Goal: Task Accomplishment & Management: Manage account settings

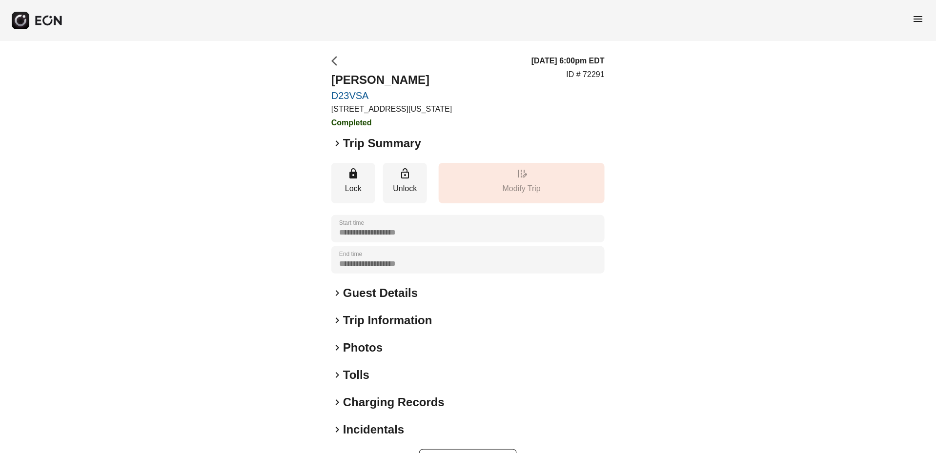
click at [336, 62] on span "arrow_back_ios" at bounding box center [337, 61] width 12 height 12
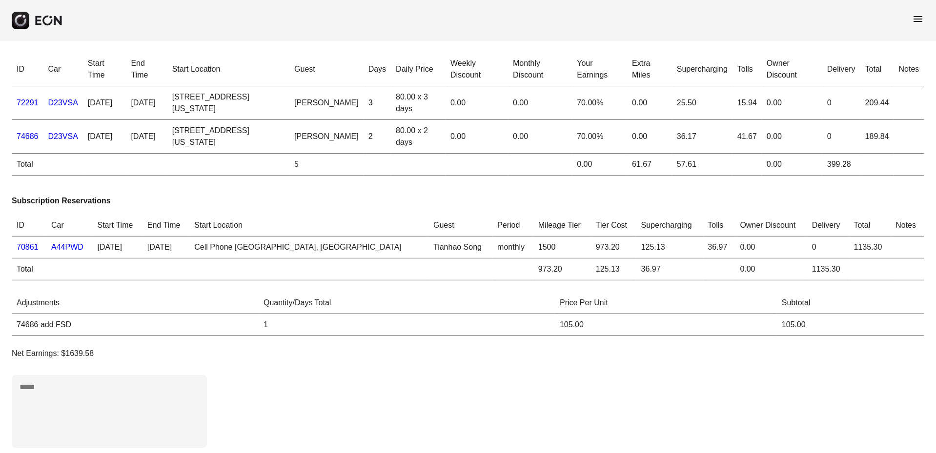
click at [921, 20] on span "menu" at bounding box center [918, 19] width 12 height 12
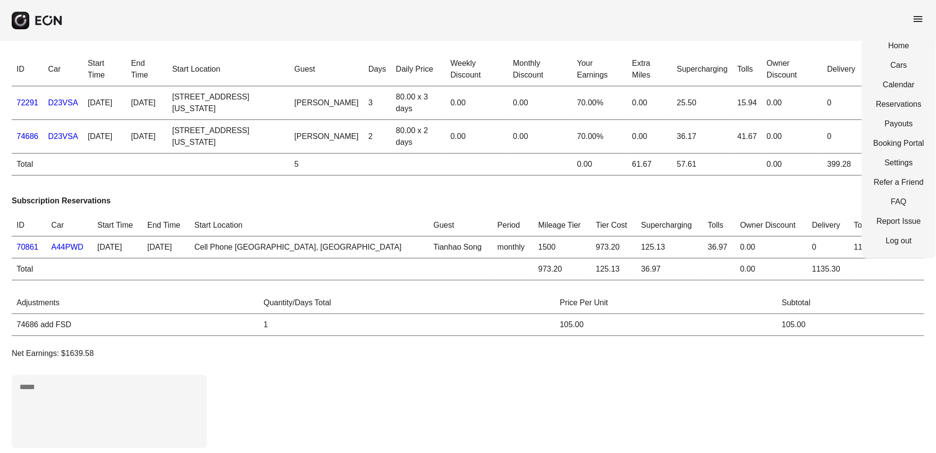
click at [902, 52] on div "Home Cars Calendar Reservations Payouts Booking Portal Settings Refer a Friend …" at bounding box center [899, 143] width 74 height 230
click at [907, 90] on link "Calendar" at bounding box center [898, 85] width 51 height 12
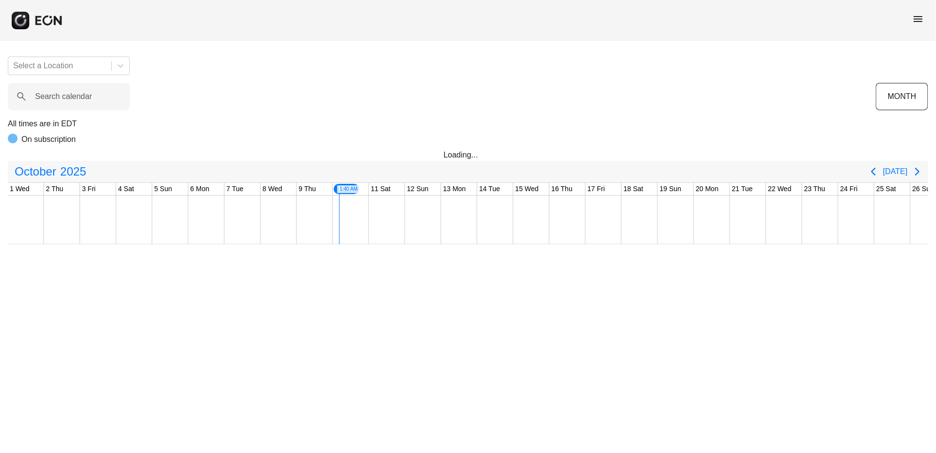
scroll to position [0, 213]
click at [907, 88] on button "MONTH" at bounding box center [902, 96] width 52 height 27
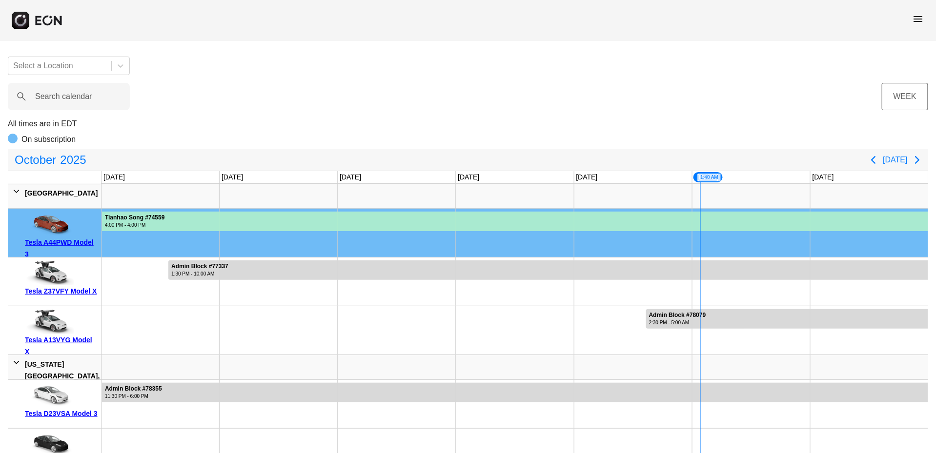
click at [906, 94] on button "WEEK" at bounding box center [905, 96] width 46 height 27
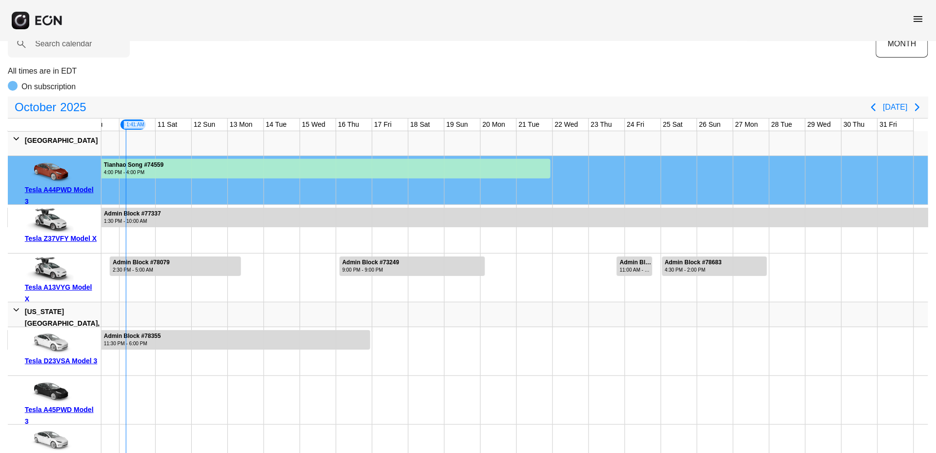
scroll to position [57, 0]
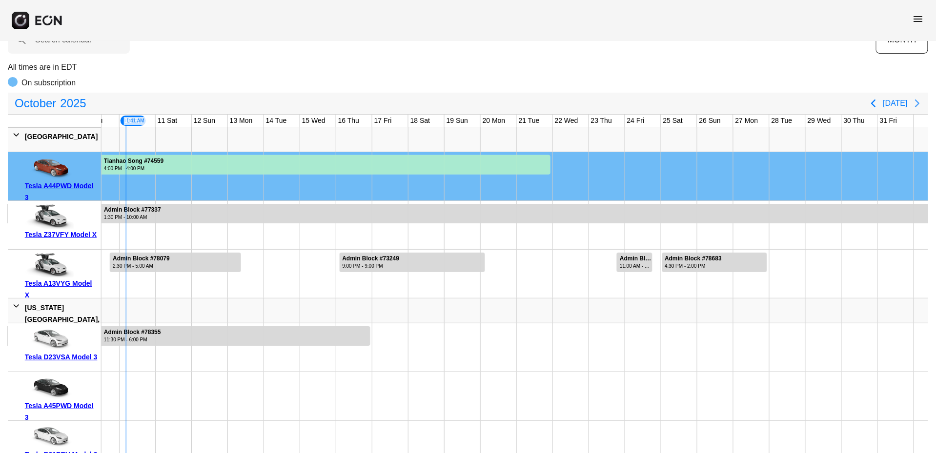
click at [922, 102] on icon "Next page" at bounding box center [917, 104] width 12 height 12
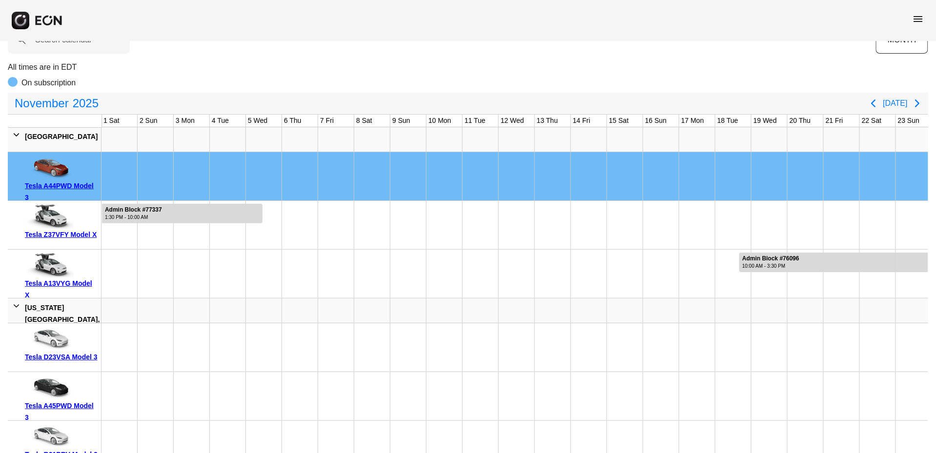
scroll to position [0, 0]
click at [870, 98] on icon "Previous page" at bounding box center [874, 104] width 12 height 12
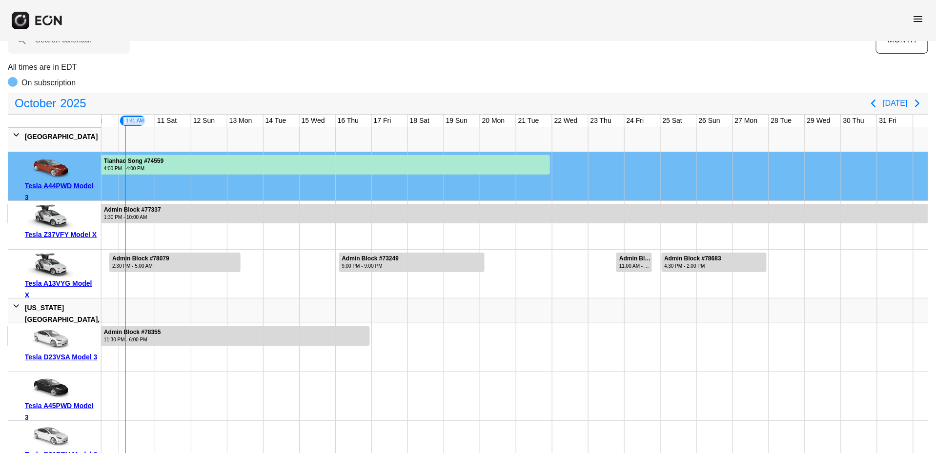
scroll to position [0, 307]
click at [920, 104] on icon "Next page" at bounding box center [917, 104] width 12 height 12
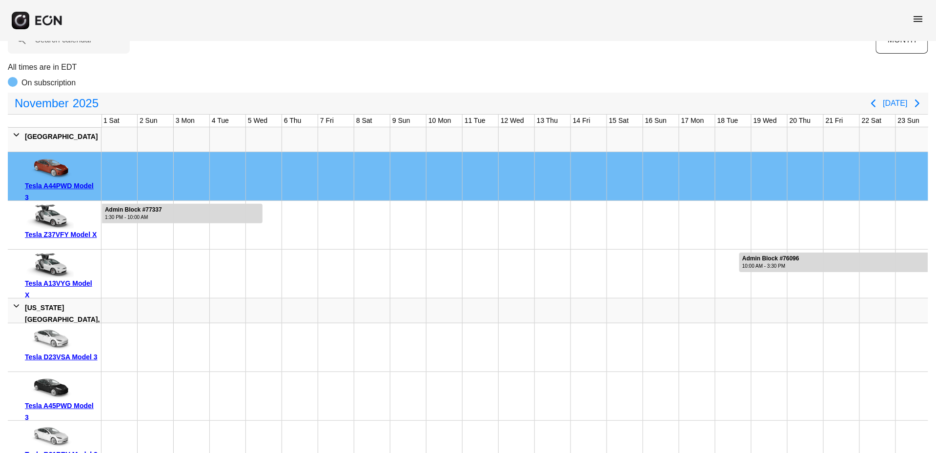
scroll to position [0, 0]
click at [876, 104] on icon "Previous page" at bounding box center [874, 104] width 12 height 12
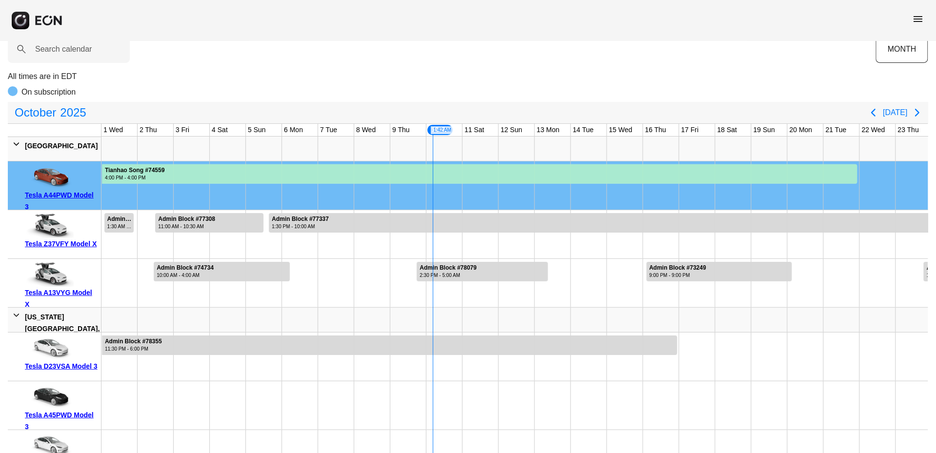
scroll to position [43, 0]
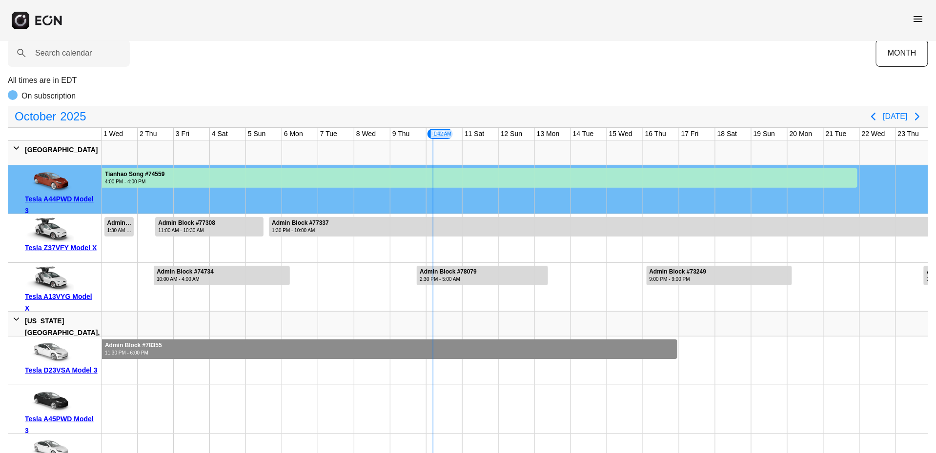
click at [606, 347] on div at bounding box center [389, 350] width 575 height 20
click at [659, 323] on div at bounding box center [661, 324] width 36 height 24
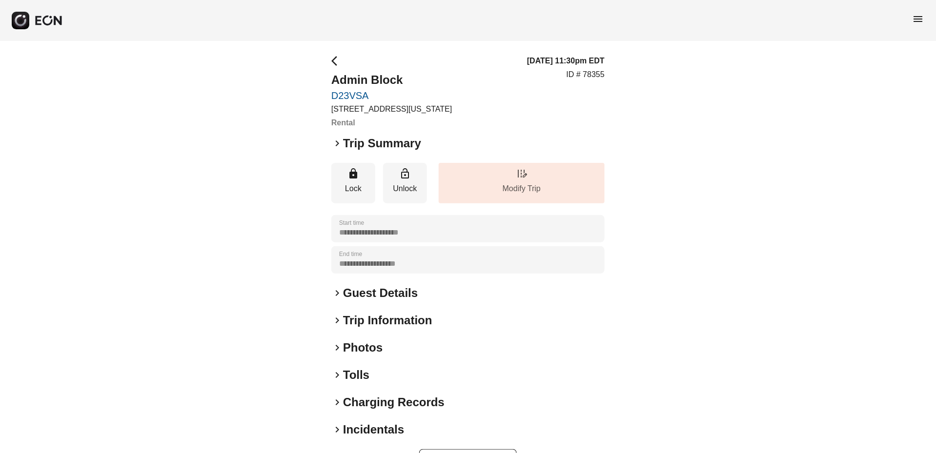
click at [566, 184] on p "Modify Trip" at bounding box center [522, 189] width 156 height 12
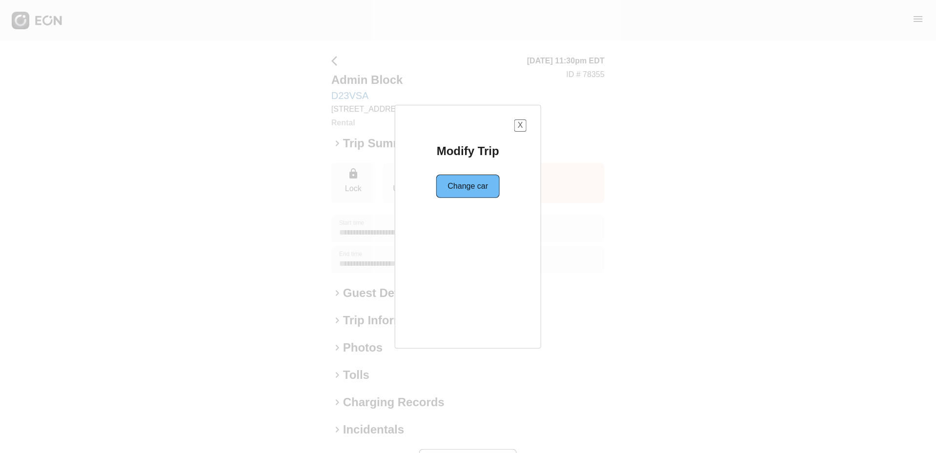
click at [517, 127] on button "X" at bounding box center [520, 126] width 12 height 12
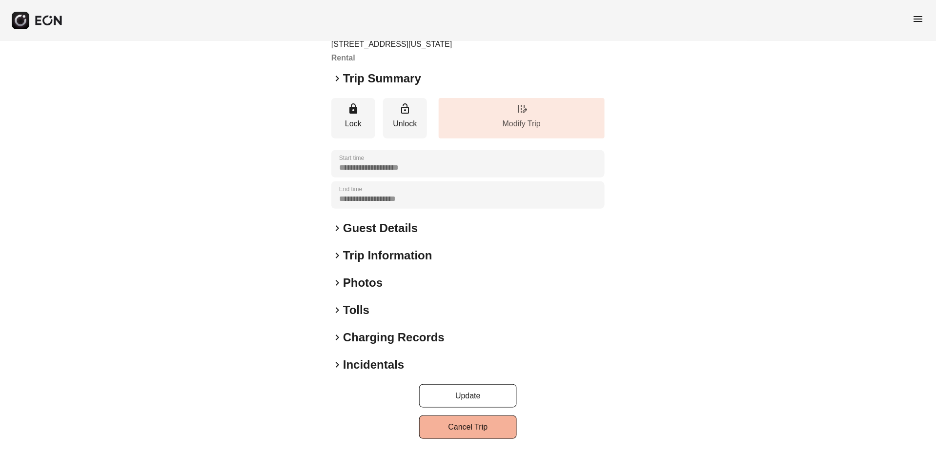
scroll to position [64, 0]
click at [469, 424] on button "Cancel Trip" at bounding box center [468, 427] width 98 height 23
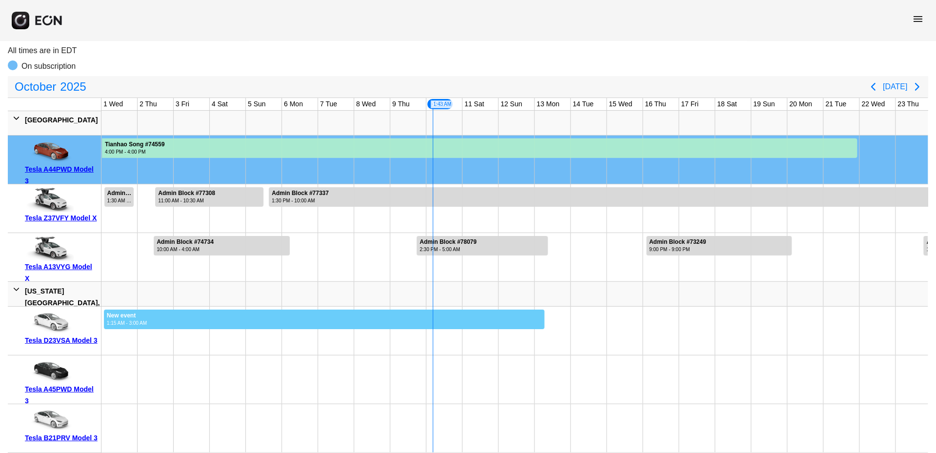
drag, startPoint x: 103, startPoint y: 322, endPoint x: 545, endPoint y: 373, distance: 444.5
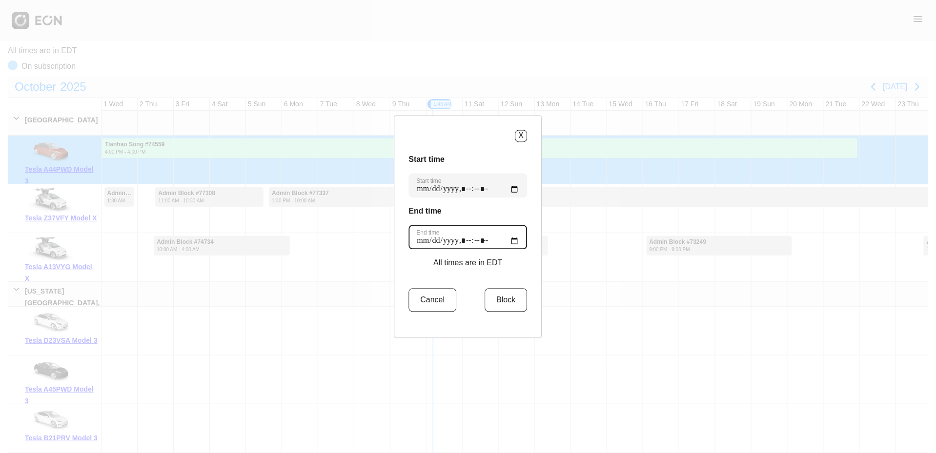
click at [479, 239] on time "End time" at bounding box center [468, 237] width 119 height 24
click at [493, 239] on time "End time" at bounding box center [468, 237] width 119 height 24
click at [506, 239] on time "End time" at bounding box center [468, 237] width 119 height 24
type time "**********"
click at [508, 207] on h3 "End time" at bounding box center [468, 211] width 119 height 12
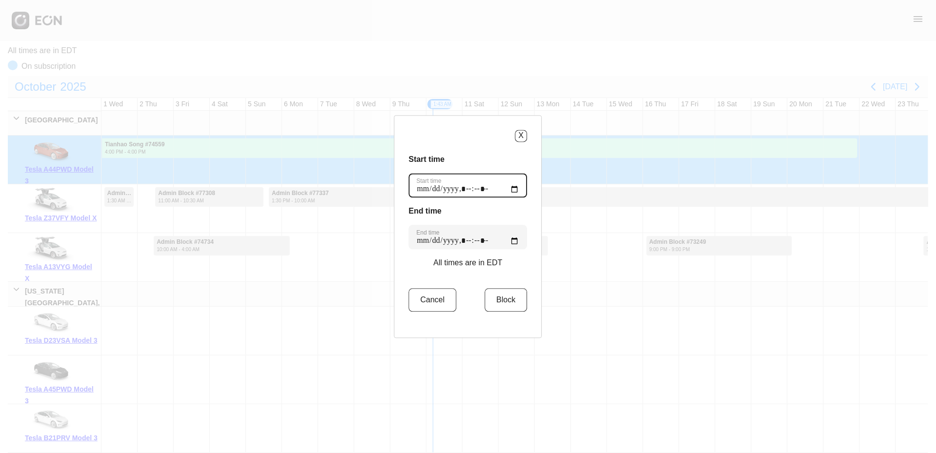
click at [481, 186] on time "Start time" at bounding box center [468, 185] width 119 height 24
click at [498, 190] on time "Start time" at bounding box center [468, 185] width 119 height 24
click at [503, 190] on time "Start time" at bounding box center [468, 185] width 119 height 24
click at [442, 182] on label "Start time" at bounding box center [429, 181] width 25 height 8
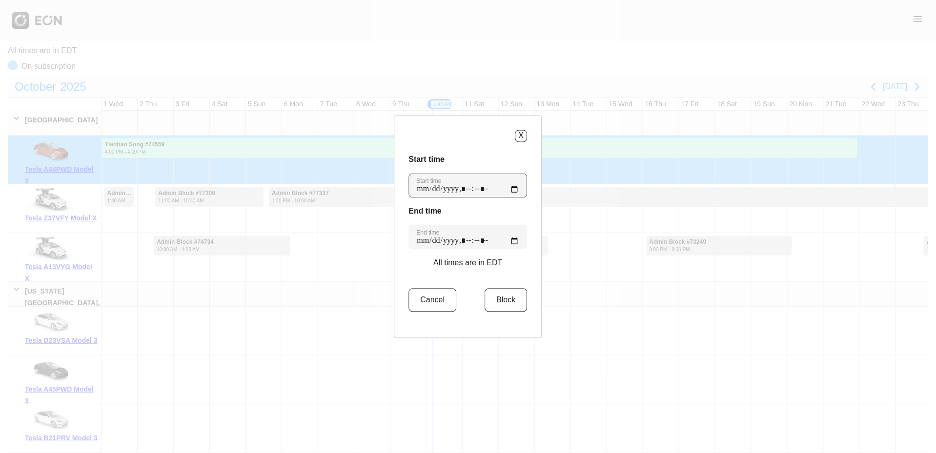
click at [443, 182] on time "Start time" at bounding box center [468, 185] width 119 height 24
type time "**********"
click at [465, 141] on div "X" at bounding box center [468, 136] width 119 height 12
click at [502, 299] on button "Block" at bounding box center [506, 299] width 42 height 23
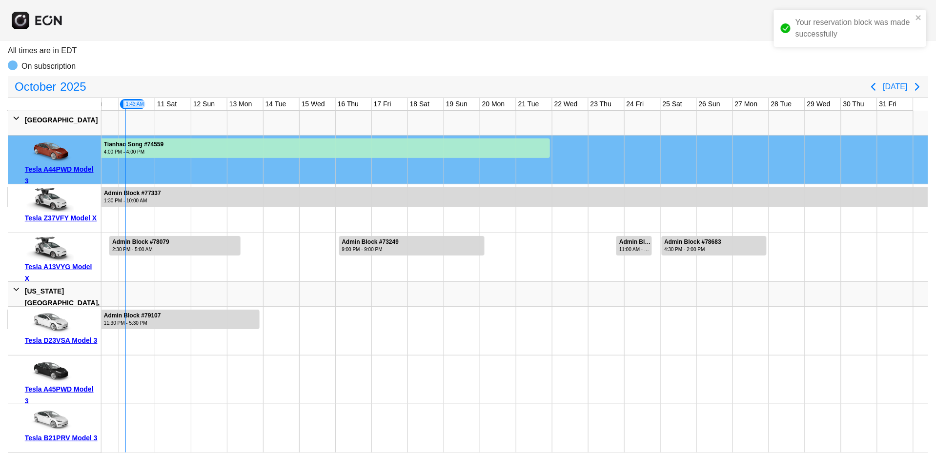
scroll to position [0, 307]
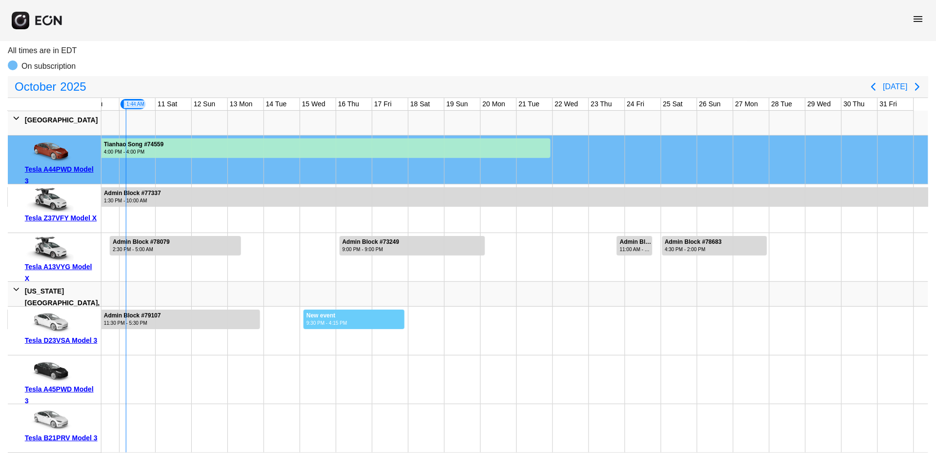
drag, startPoint x: 303, startPoint y: 314, endPoint x: 404, endPoint y: 310, distance: 101.6
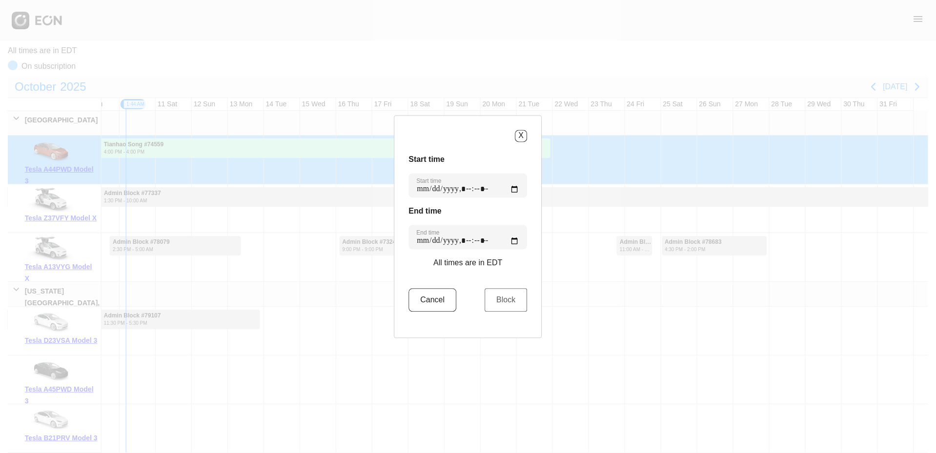
click at [485, 298] on button "Block" at bounding box center [506, 299] width 42 height 23
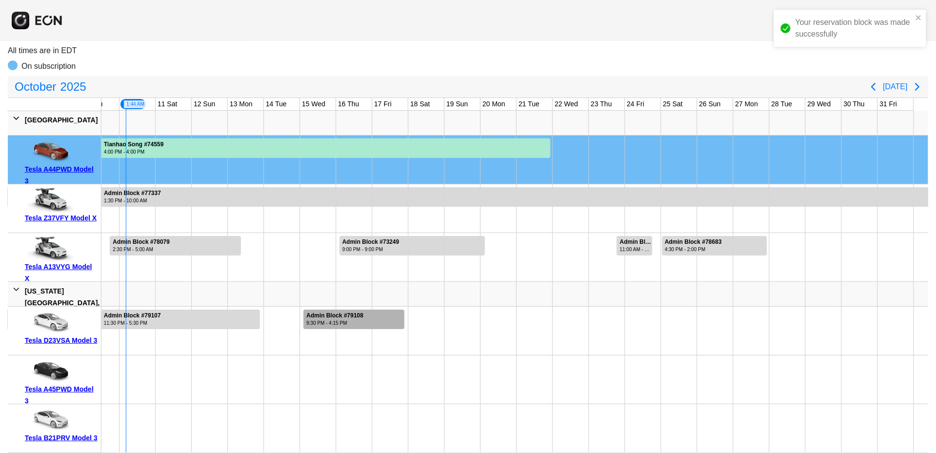
click at [319, 320] on div "9:30 PM - 4:15 PM" at bounding box center [334, 323] width 57 height 7
click at [330, 320] on div "9:30 PM - 4:15 PM" at bounding box center [334, 323] width 57 height 7
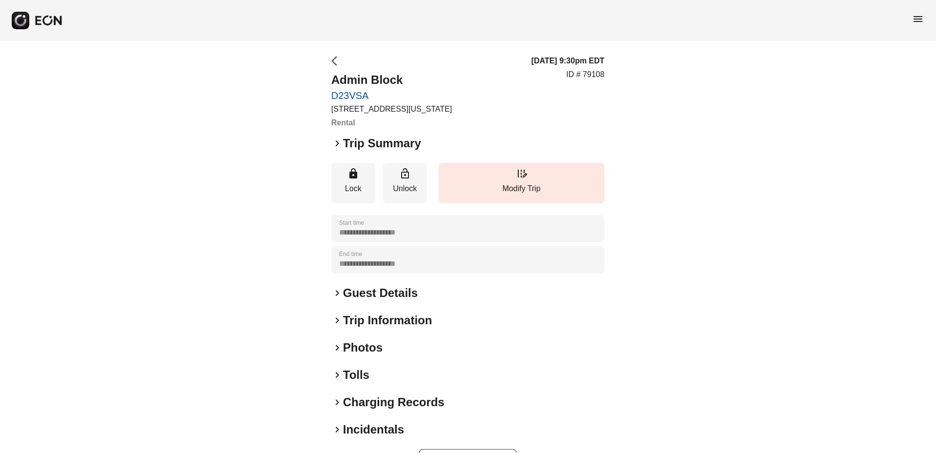
click at [331, 61] on span "arrow_back_ios" at bounding box center [337, 61] width 12 height 12
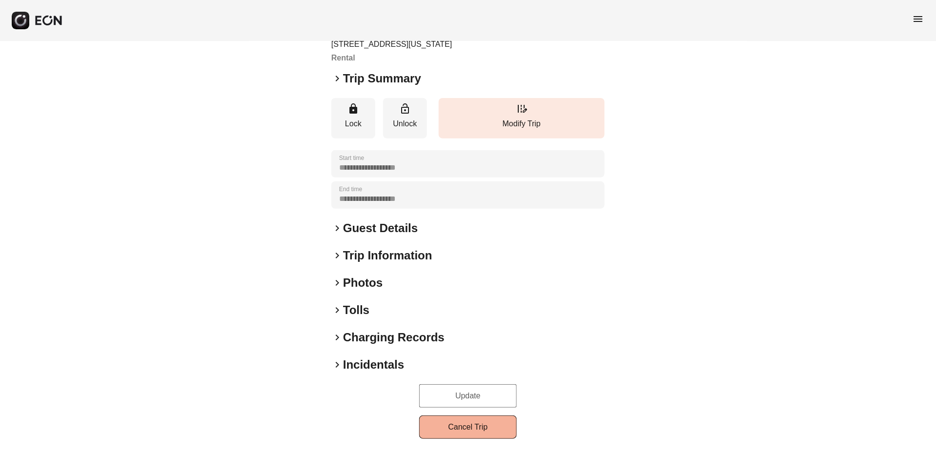
scroll to position [64, 0]
click at [452, 423] on button "Cancel Trip" at bounding box center [468, 427] width 98 height 23
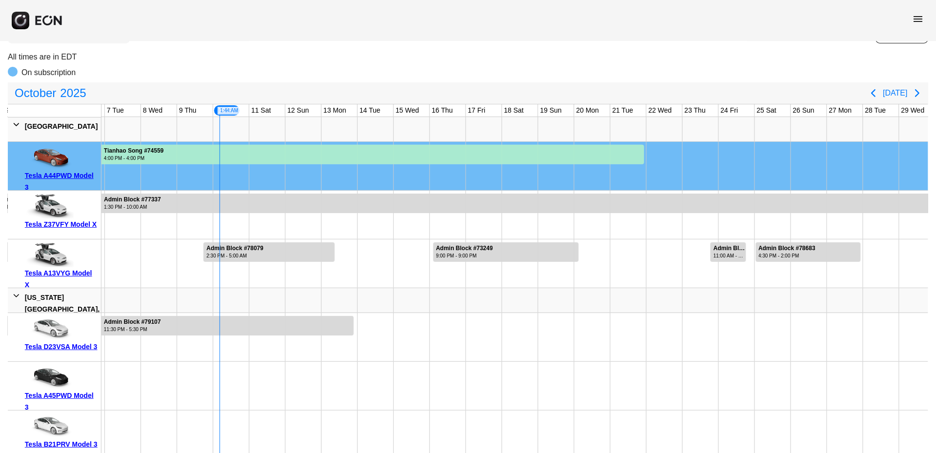
scroll to position [81, 0]
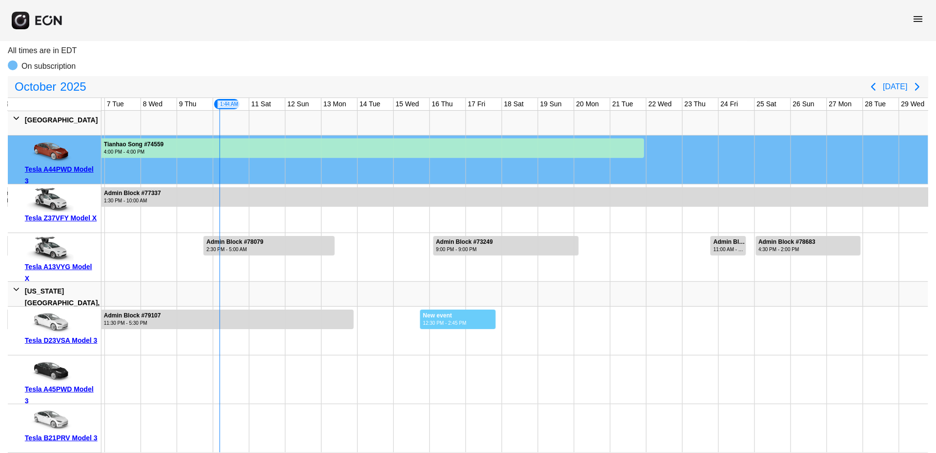
drag, startPoint x: 420, startPoint y: 312, endPoint x: 496, endPoint y: 311, distance: 76.1
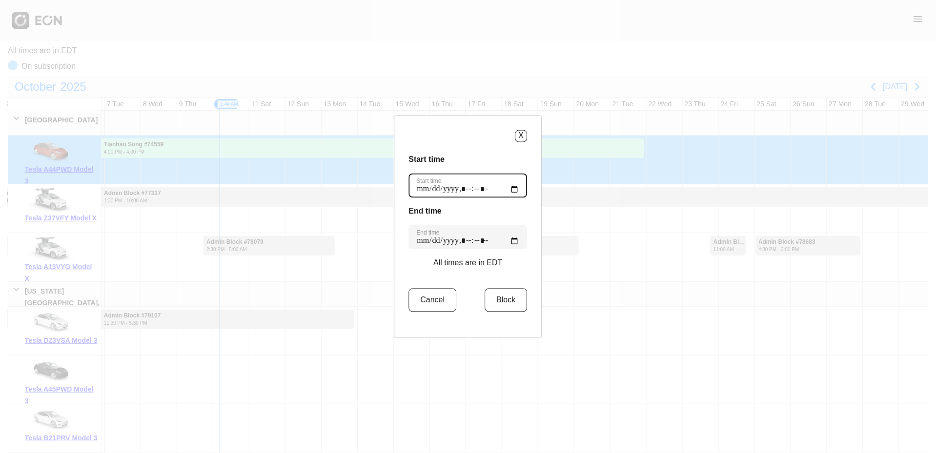
click at [481, 186] on time "Start time" at bounding box center [468, 185] width 119 height 24
click at [494, 184] on time "Start time" at bounding box center [468, 185] width 119 height 24
click at [508, 186] on time "Start time" at bounding box center [468, 185] width 119 height 24
type time "**********"
click at [479, 158] on h3 "Start time" at bounding box center [468, 160] width 119 height 12
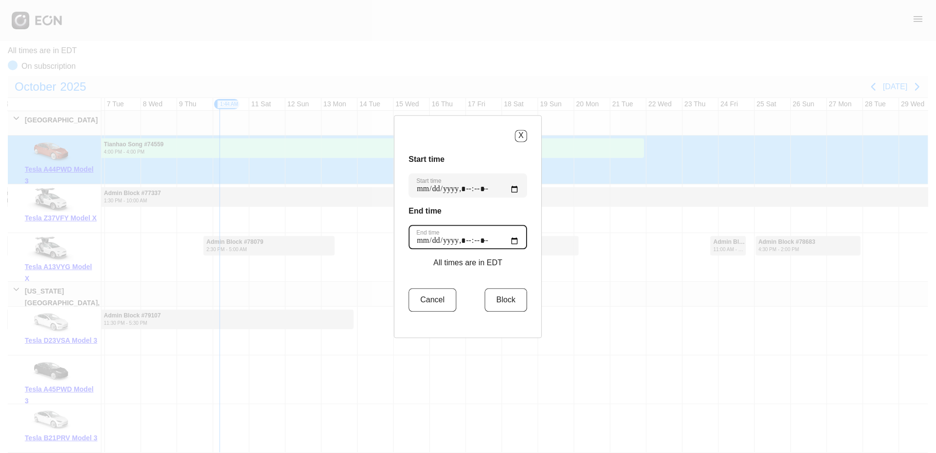
click at [474, 241] on time "End time" at bounding box center [468, 237] width 119 height 24
type time "**********"
click at [493, 239] on time "End time" at bounding box center [468, 237] width 119 height 24
click at [481, 241] on time "End time" at bounding box center [468, 237] width 119 height 24
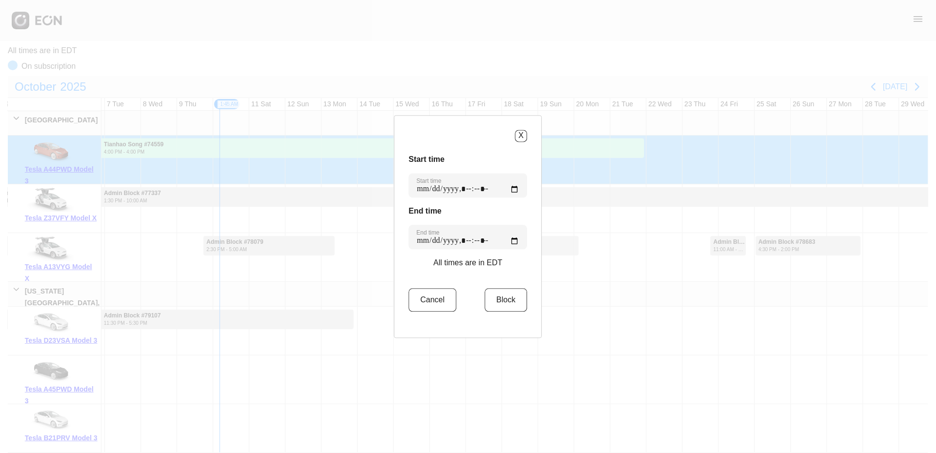
click at [510, 264] on div "Start time Start time End time End time All times are in EDT Cancel Block" at bounding box center [468, 239] width 119 height 170
click at [493, 241] on time "End time" at bounding box center [468, 237] width 119 height 24
type time "**********"
click at [514, 259] on div "Start time Start time End time End time All times are in EDT Cancel Block" at bounding box center [468, 239] width 119 height 170
click at [506, 297] on button "Block" at bounding box center [506, 299] width 42 height 23
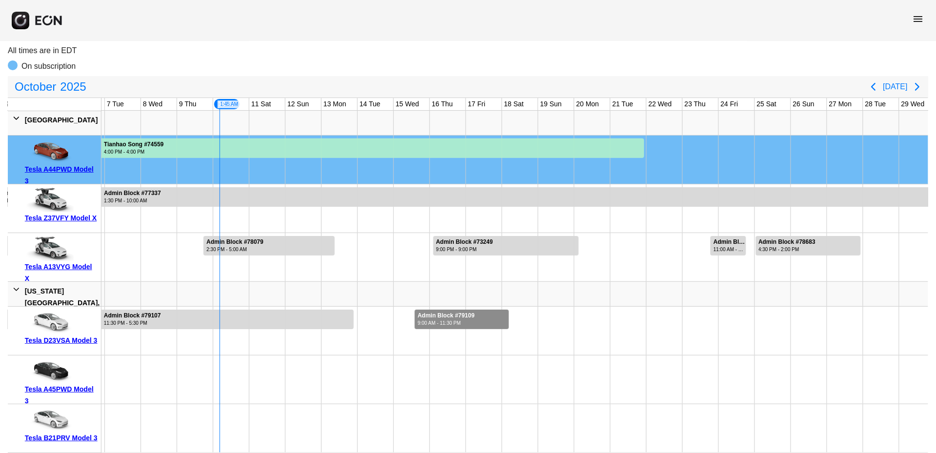
click at [493, 314] on div at bounding box center [462, 320] width 94 height 20
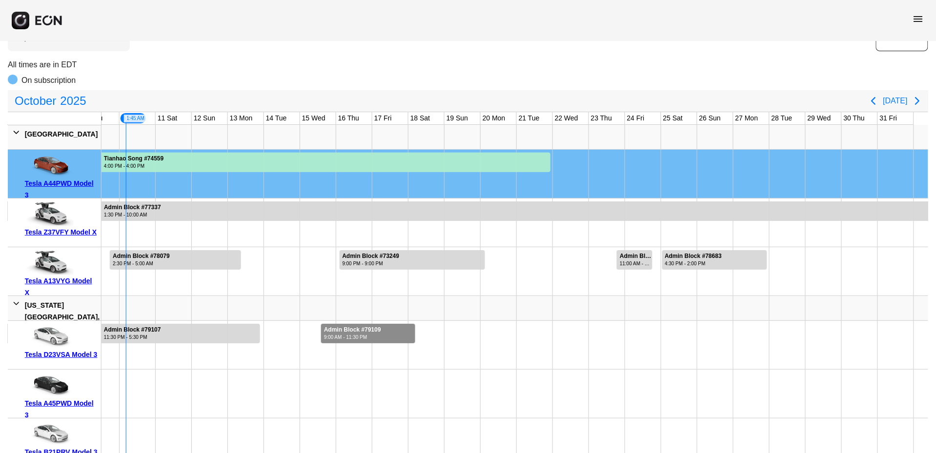
scroll to position [64, 0]
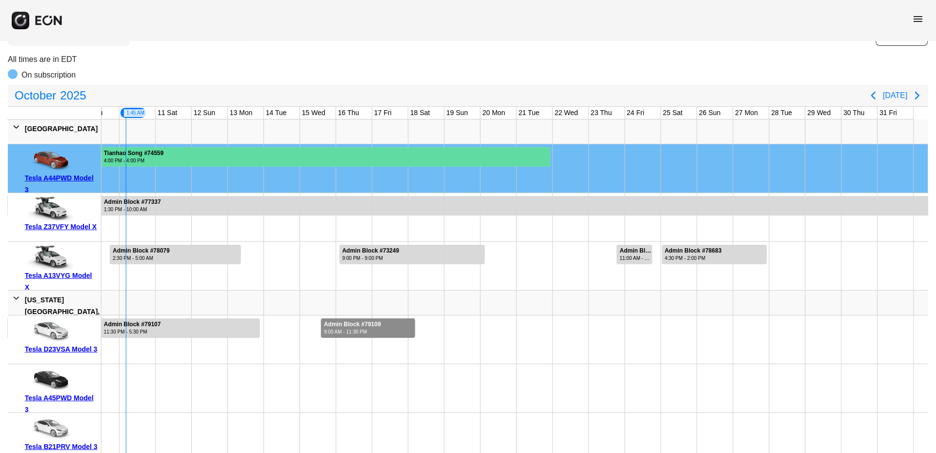
click at [506, 163] on div at bounding box center [172, 157] width 755 height 20
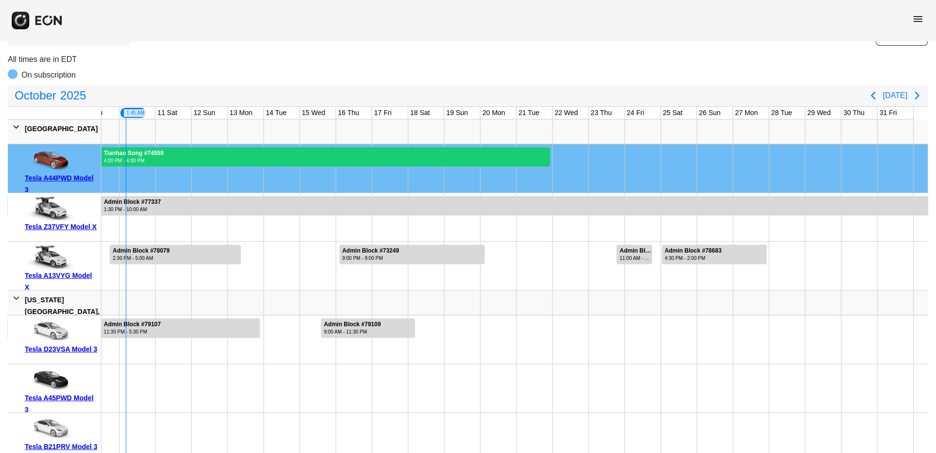
click at [506, 163] on div at bounding box center [172, 157] width 755 height 20
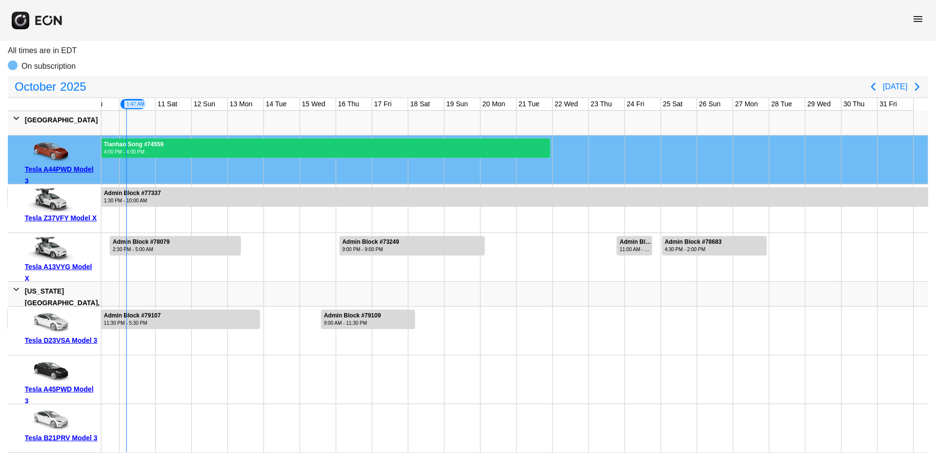
scroll to position [84, 0]
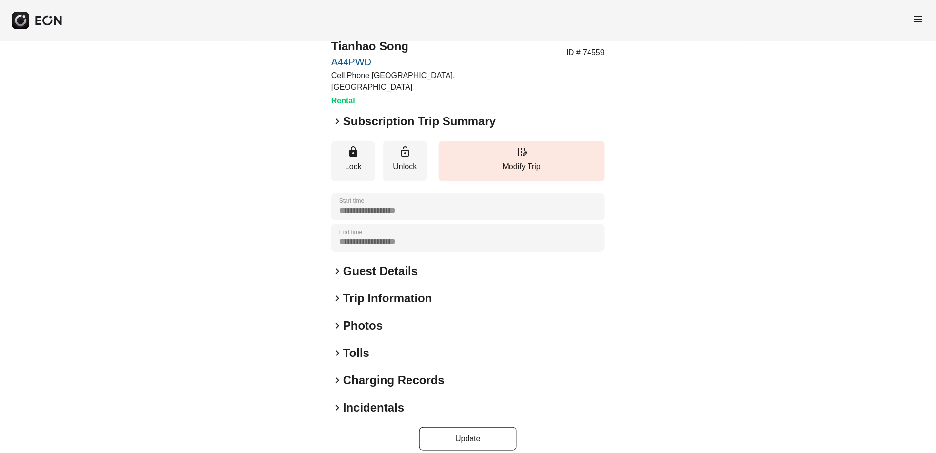
scroll to position [33, 0]
click at [340, 293] on span "keyboard_arrow_right" at bounding box center [337, 299] width 12 height 12
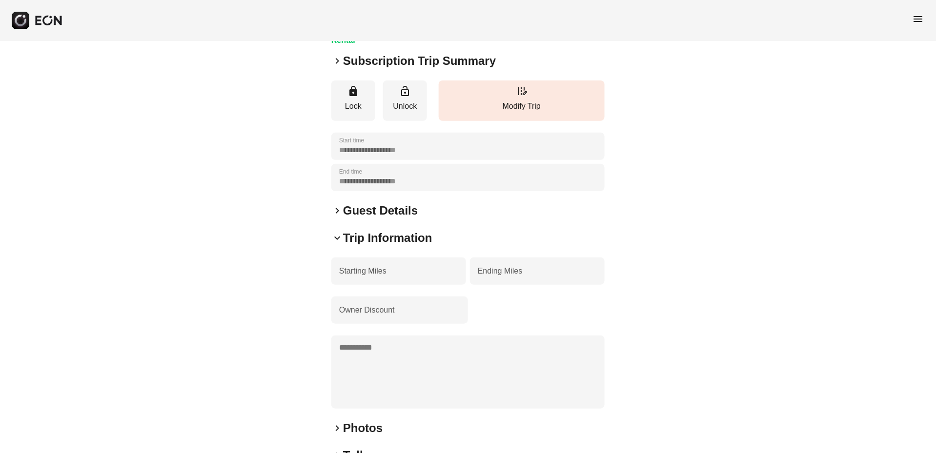
scroll to position [94, 0]
click at [336, 205] on span "keyboard_arrow_right" at bounding box center [337, 211] width 12 height 12
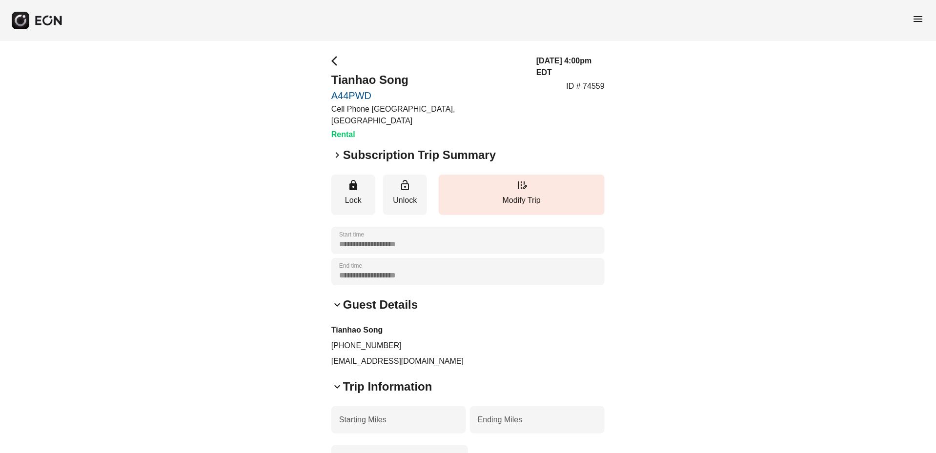
scroll to position [0, 0]
click at [334, 149] on span "keyboard_arrow_right" at bounding box center [337, 155] width 12 height 12
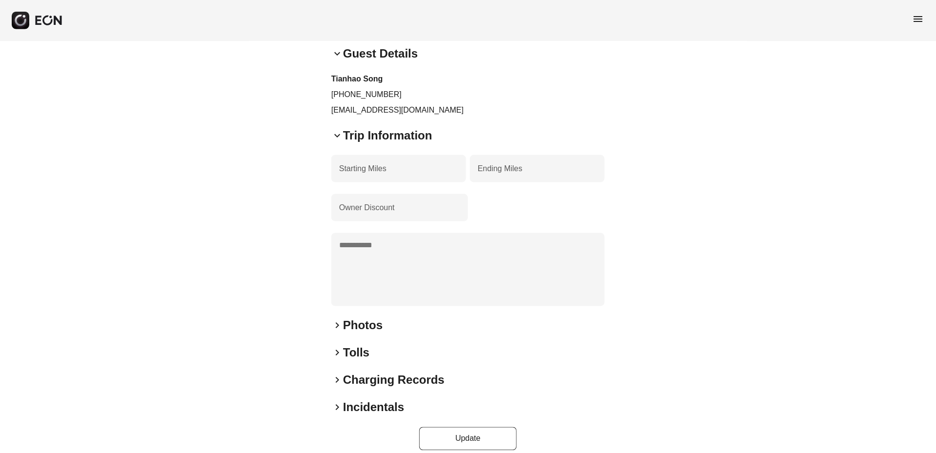
scroll to position [441, 0]
click at [338, 375] on span "keyboard_arrow_right" at bounding box center [337, 381] width 12 height 12
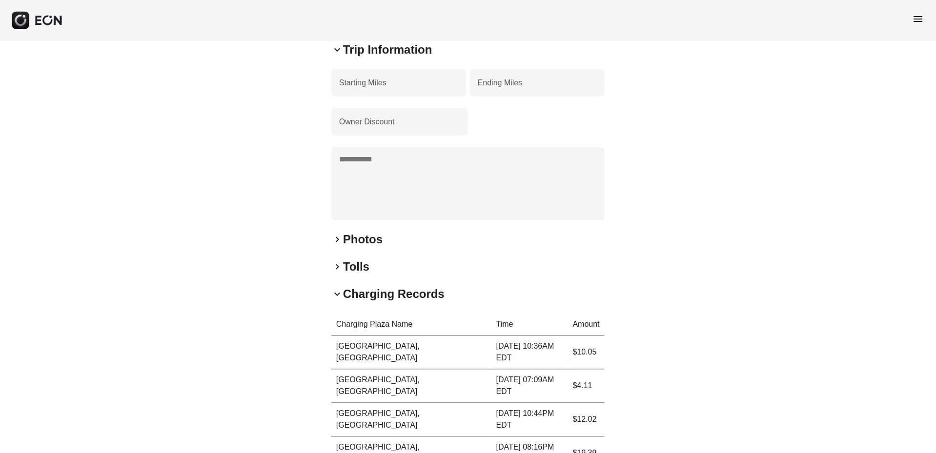
scroll to position [500, 0]
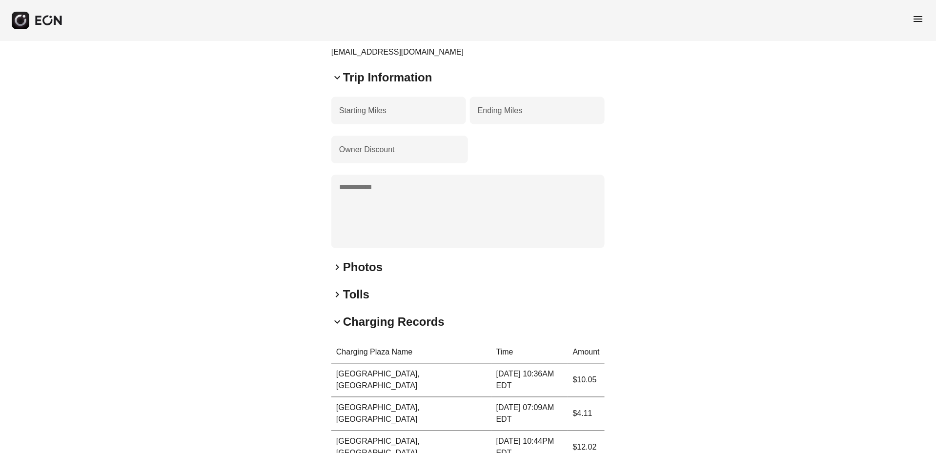
click at [339, 317] on span "keyboard_arrow_down" at bounding box center [337, 323] width 12 height 12
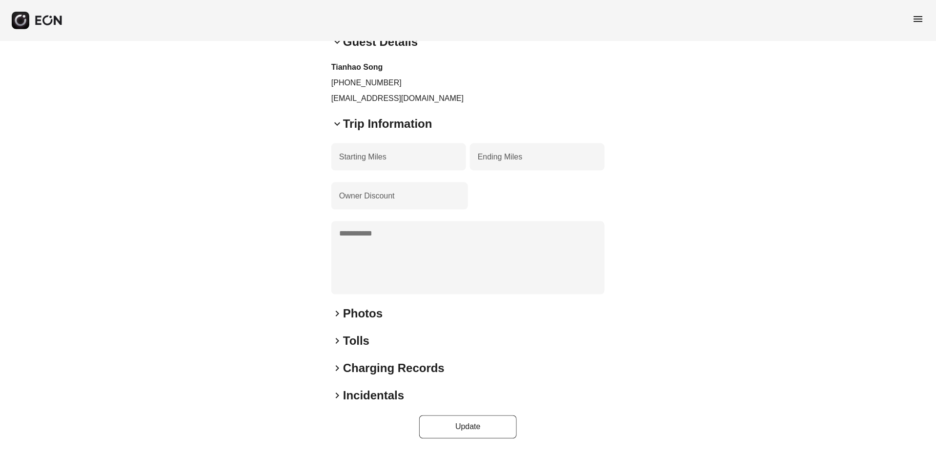
scroll to position [441, 0]
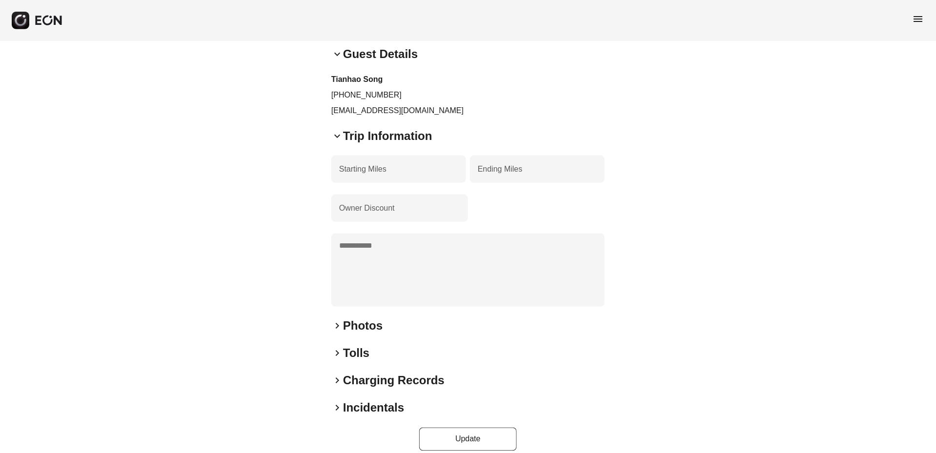
click at [336, 348] on span "keyboard_arrow_right" at bounding box center [337, 354] width 12 height 12
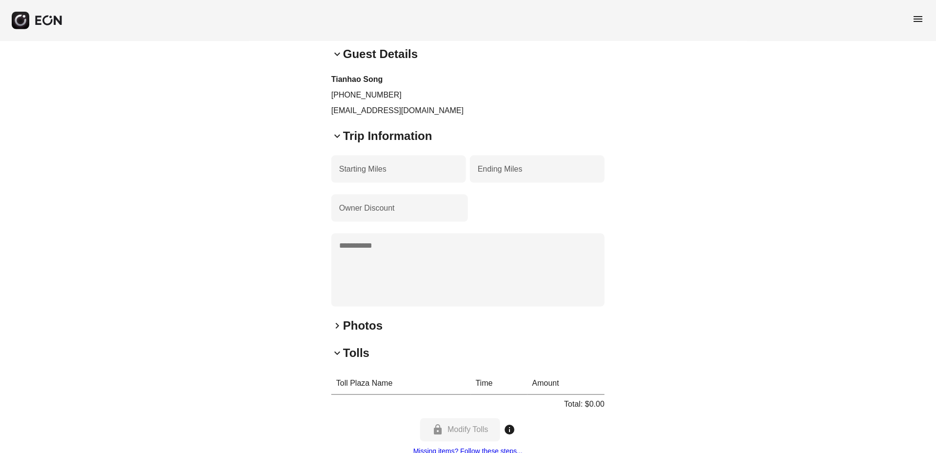
click at [336, 348] on span "keyboard_arrow_down" at bounding box center [337, 354] width 12 height 12
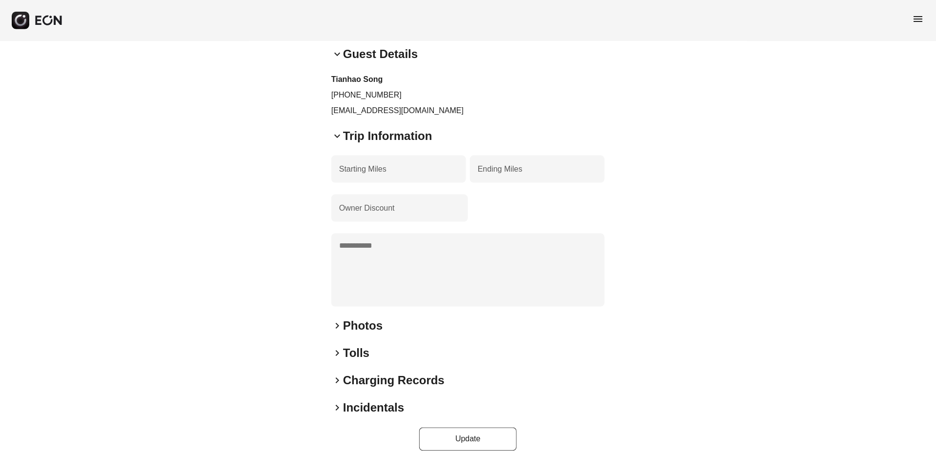
click at [337, 321] on span "keyboard_arrow_right" at bounding box center [337, 327] width 12 height 12
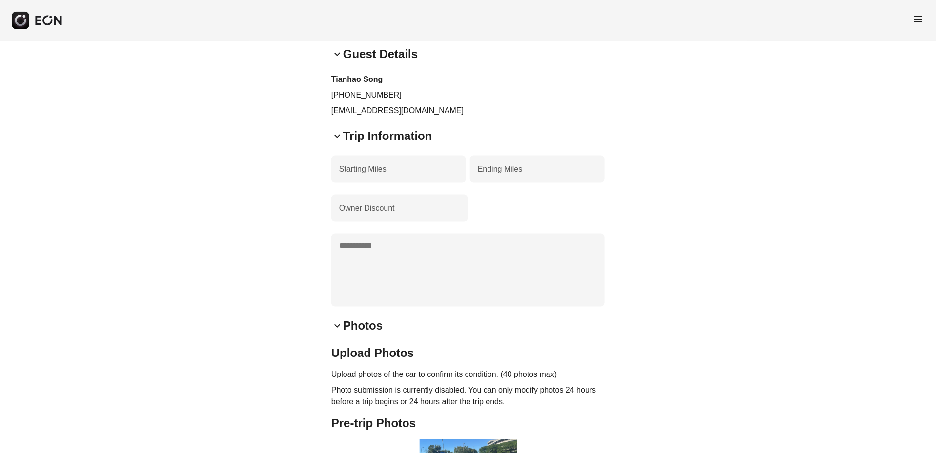
click at [337, 321] on span "keyboard_arrow_down" at bounding box center [337, 327] width 12 height 12
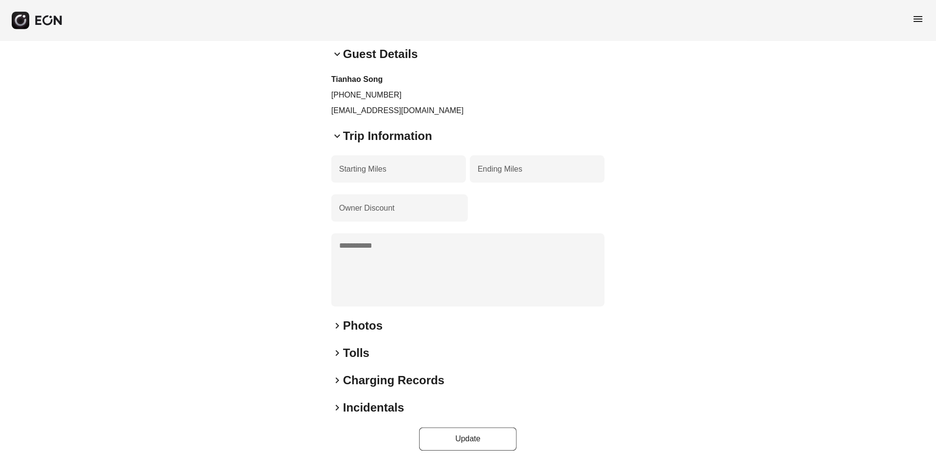
click at [337, 321] on span "keyboard_arrow_right" at bounding box center [337, 327] width 12 height 12
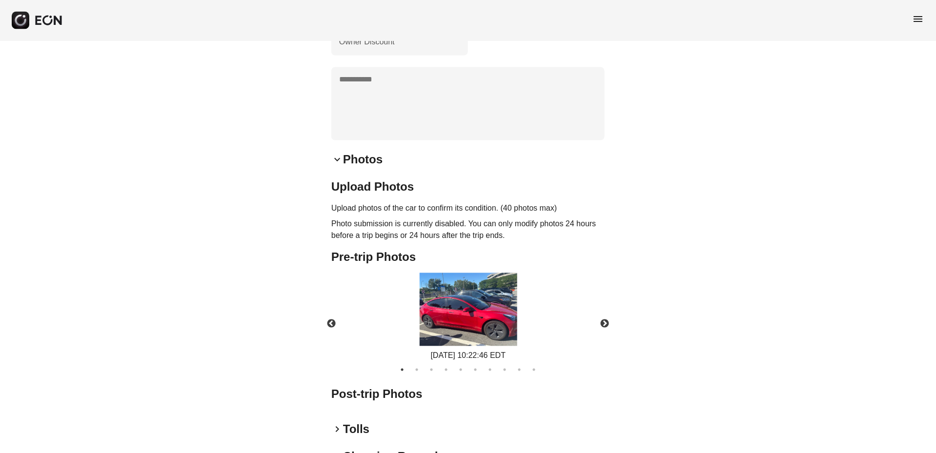
scroll to position [607, 0]
click at [605, 311] on button "Next" at bounding box center [604, 324] width 34 height 34
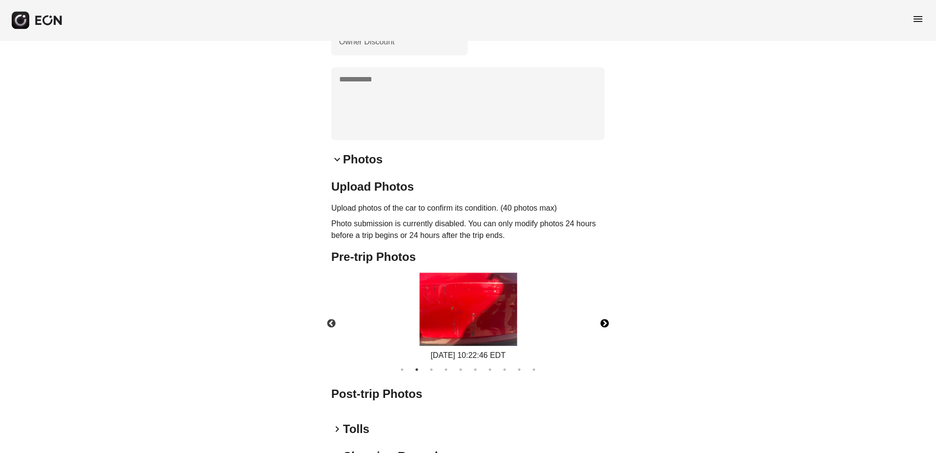
click at [605, 311] on button "Next" at bounding box center [604, 324] width 34 height 34
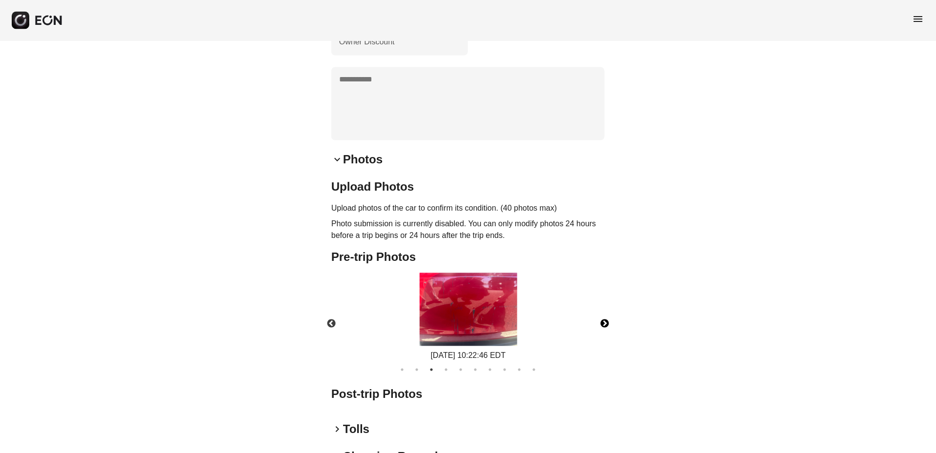
click at [605, 311] on button "Next" at bounding box center [604, 324] width 34 height 34
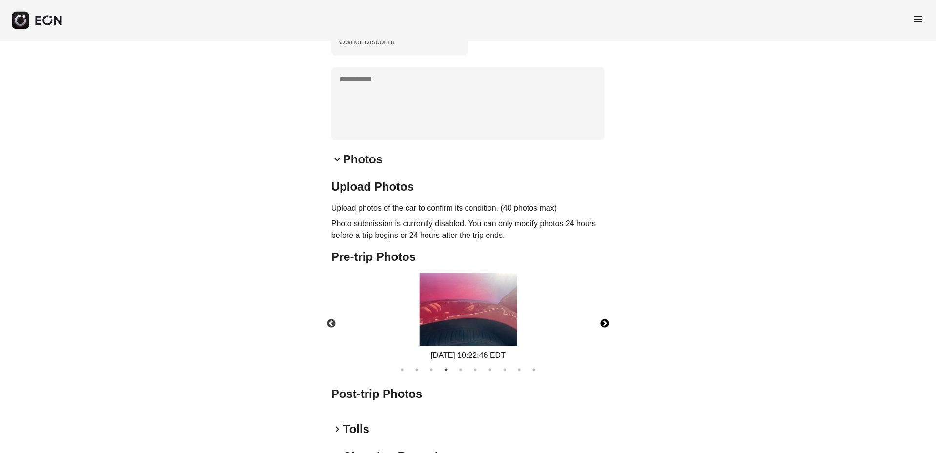
click at [605, 311] on button "Next" at bounding box center [604, 324] width 34 height 34
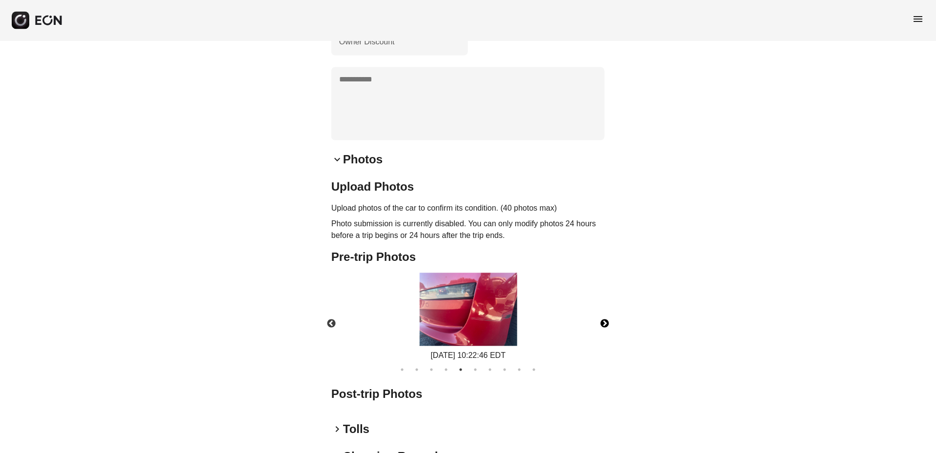
click at [605, 311] on button "Next" at bounding box center [604, 324] width 34 height 34
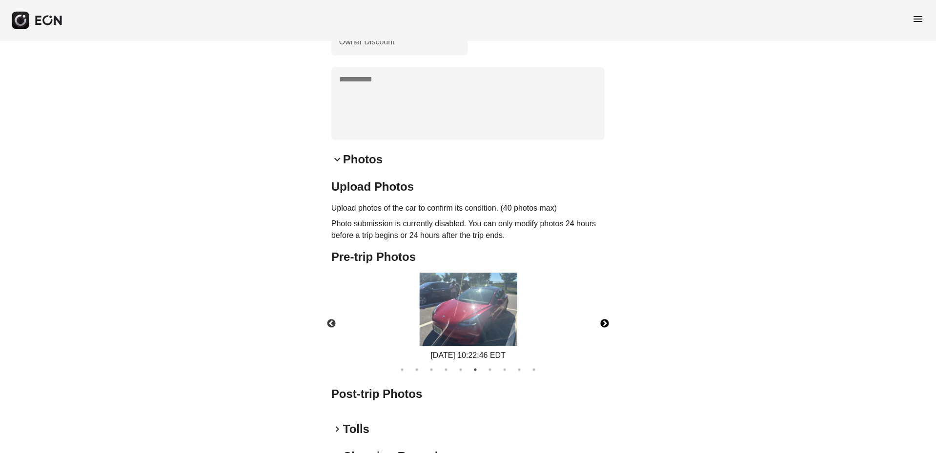
click at [605, 311] on button "Next" at bounding box center [604, 324] width 34 height 34
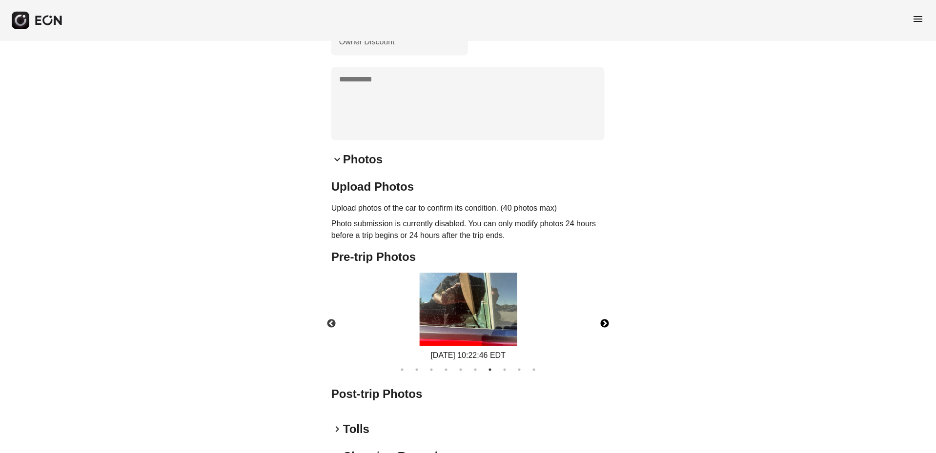
click at [605, 311] on button "Next" at bounding box center [604, 324] width 34 height 34
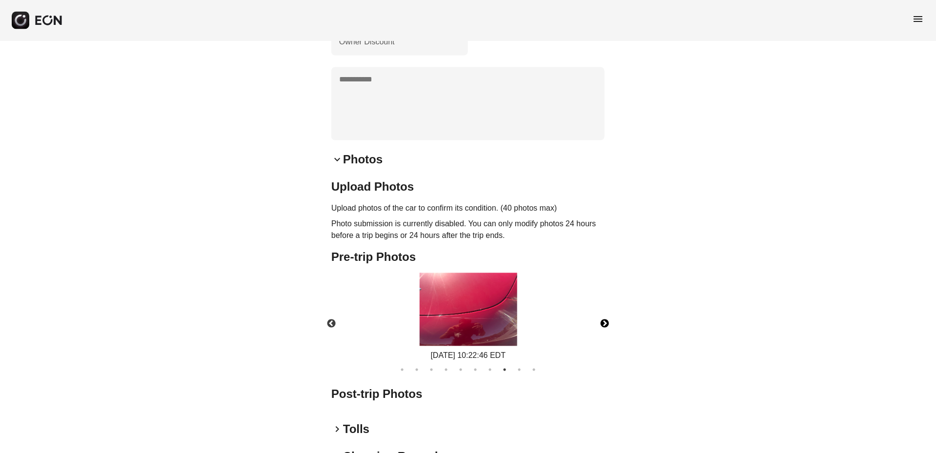
click at [605, 311] on button "Next" at bounding box center [604, 324] width 34 height 34
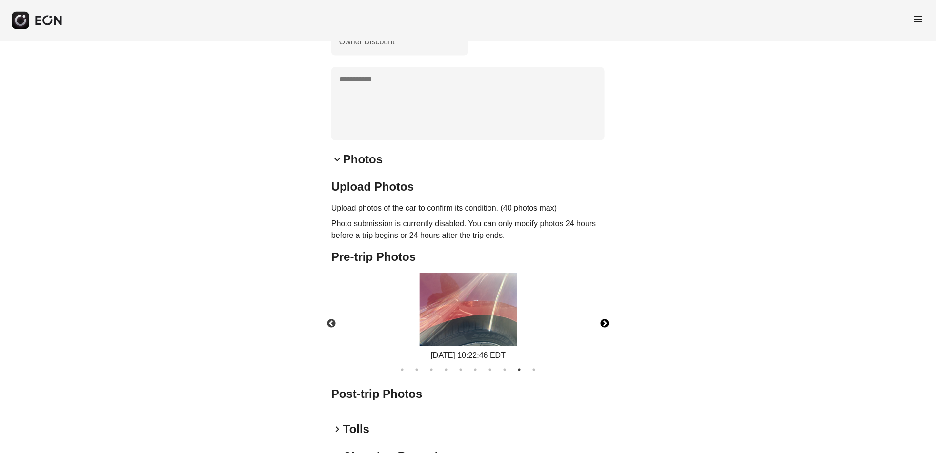
click at [605, 311] on button "Next" at bounding box center [604, 324] width 34 height 34
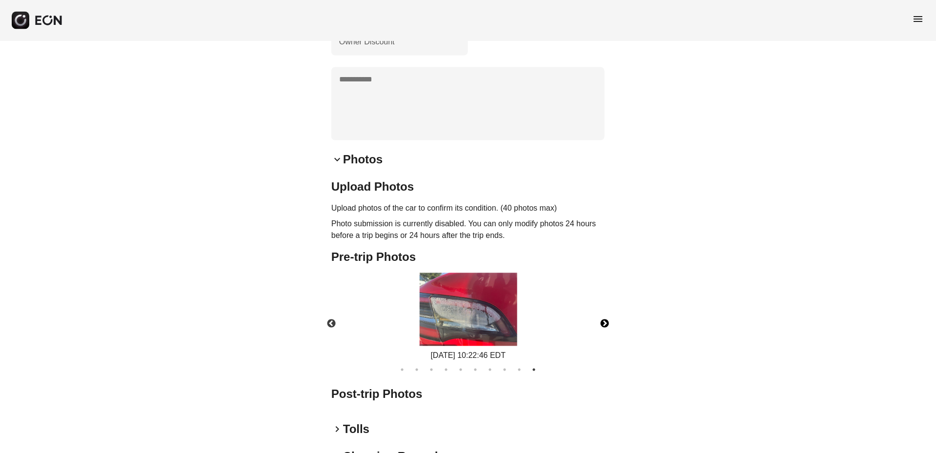
click at [605, 311] on button "Next" at bounding box center [604, 324] width 34 height 34
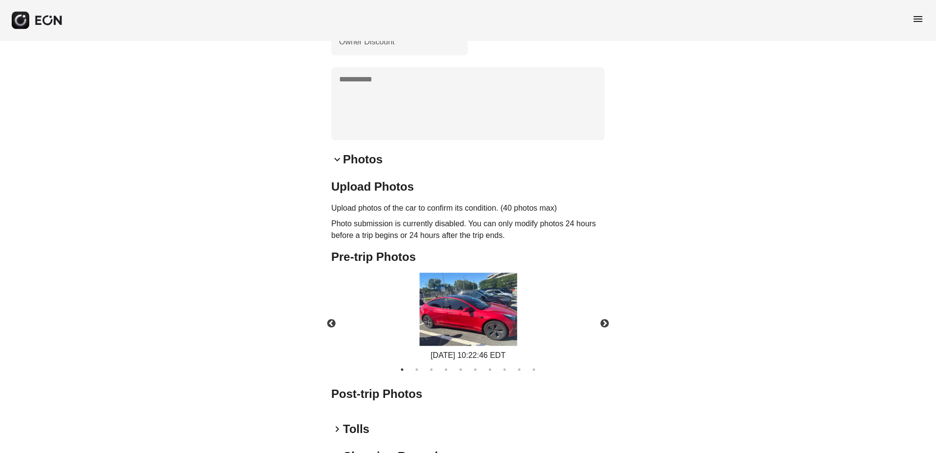
click at [338, 154] on span "keyboard_arrow_down" at bounding box center [337, 160] width 12 height 12
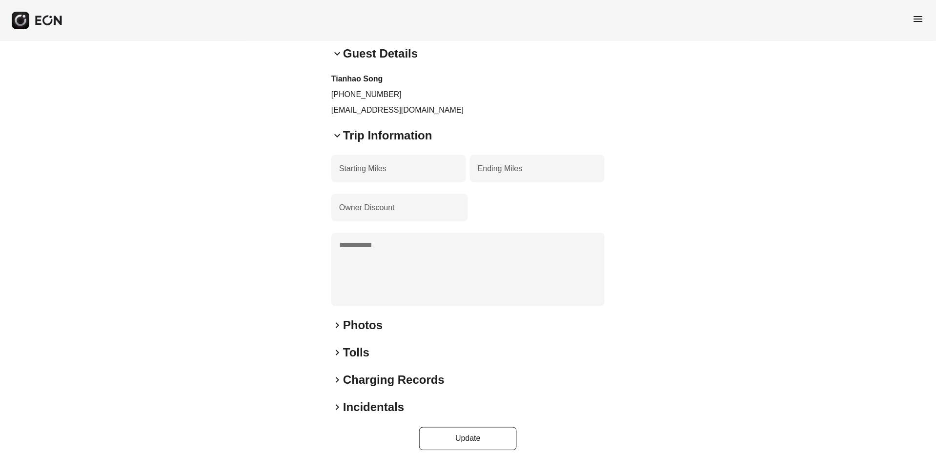
scroll to position [441, 0]
click at [340, 321] on span "keyboard_arrow_right" at bounding box center [337, 327] width 12 height 12
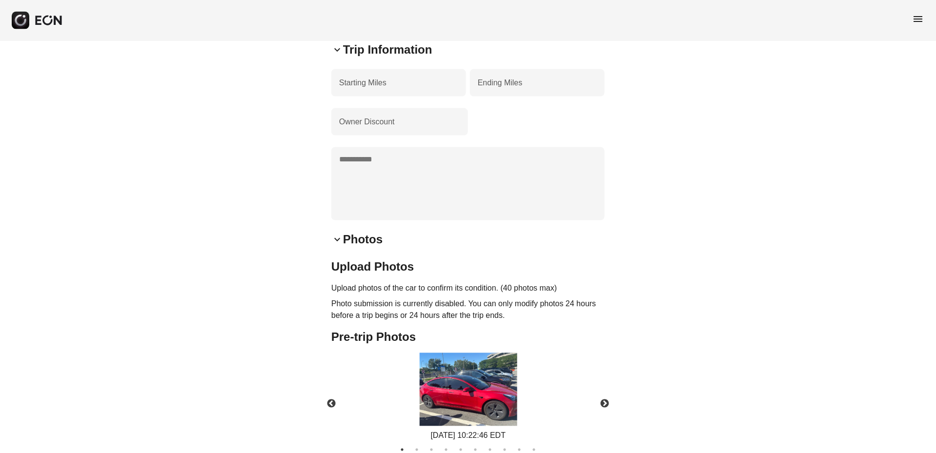
scroll to position [527, 0]
click at [335, 234] on span "keyboard_arrow_down" at bounding box center [337, 240] width 12 height 12
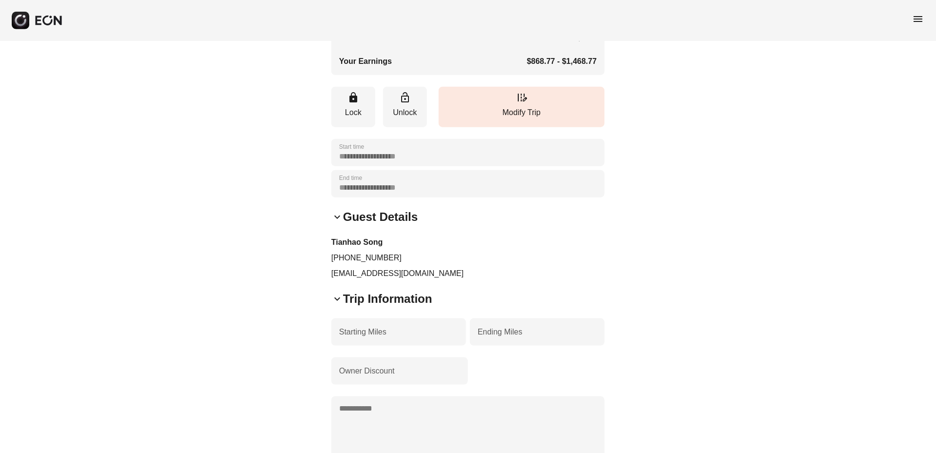
scroll to position [410, 0]
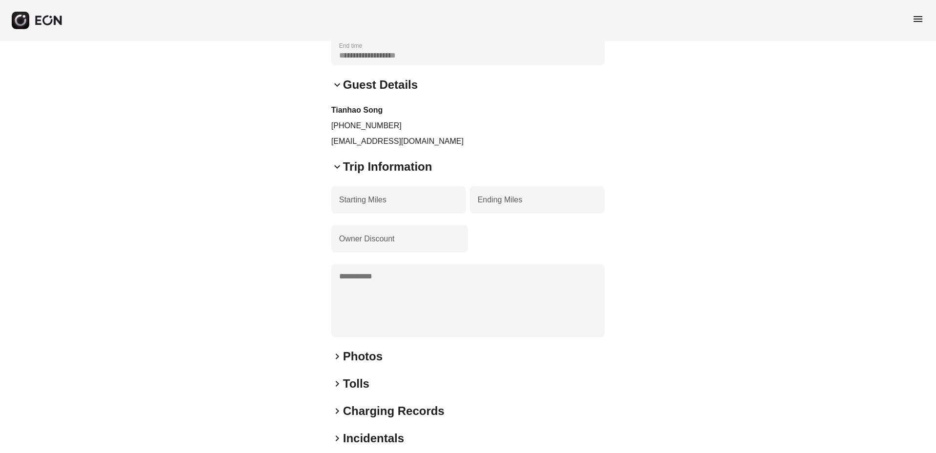
click at [338, 351] on span "keyboard_arrow_right" at bounding box center [337, 357] width 12 height 12
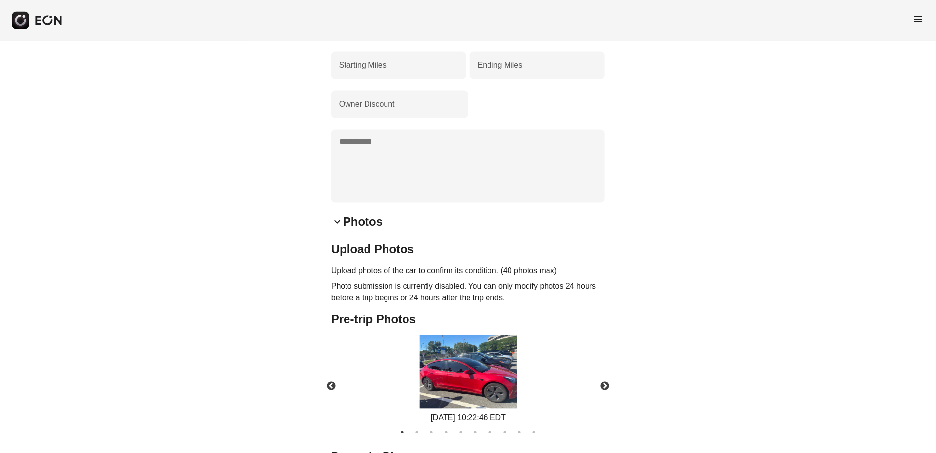
scroll to position [553, 0]
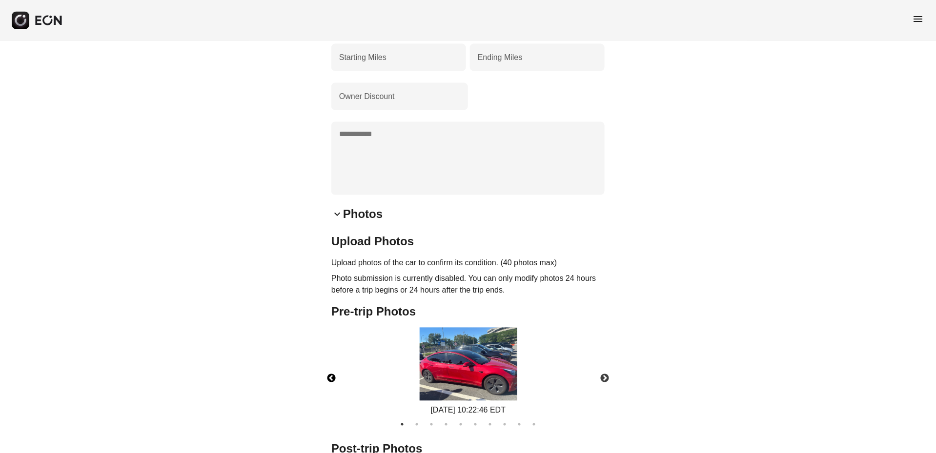
click at [327, 366] on button "Previous" at bounding box center [331, 379] width 34 height 34
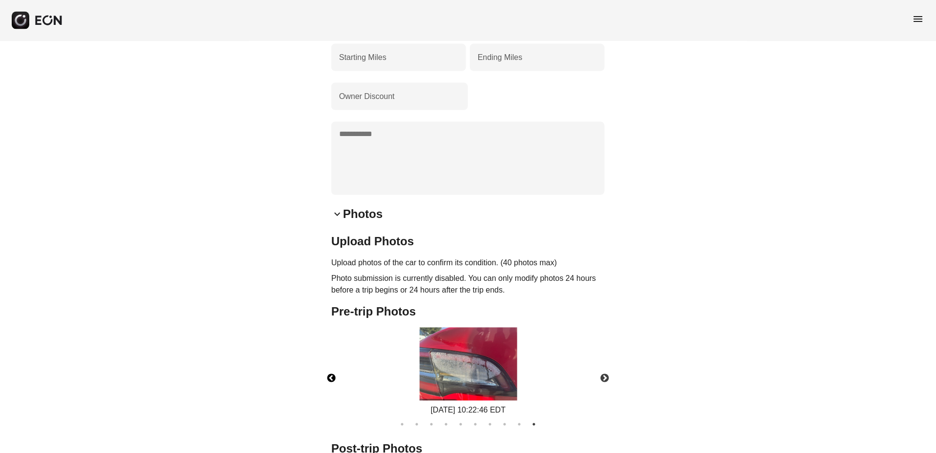
click at [327, 366] on button "Previous" at bounding box center [331, 379] width 34 height 34
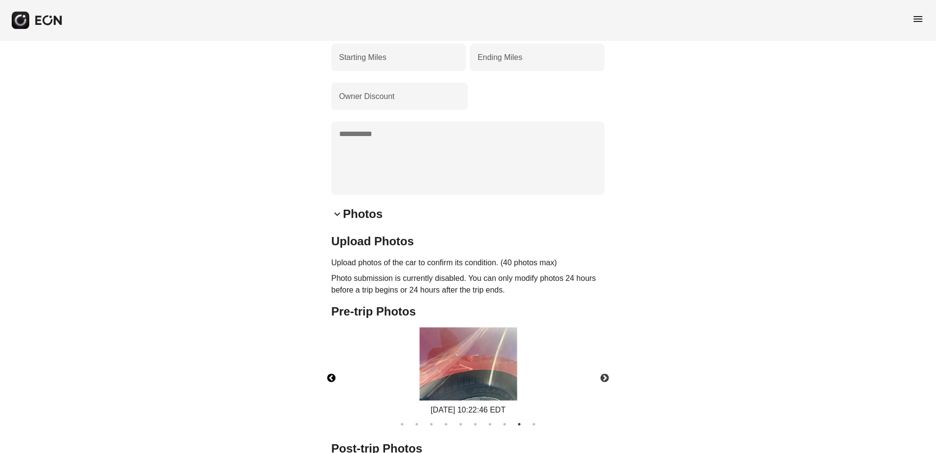
click at [327, 366] on button "Previous" at bounding box center [331, 379] width 34 height 34
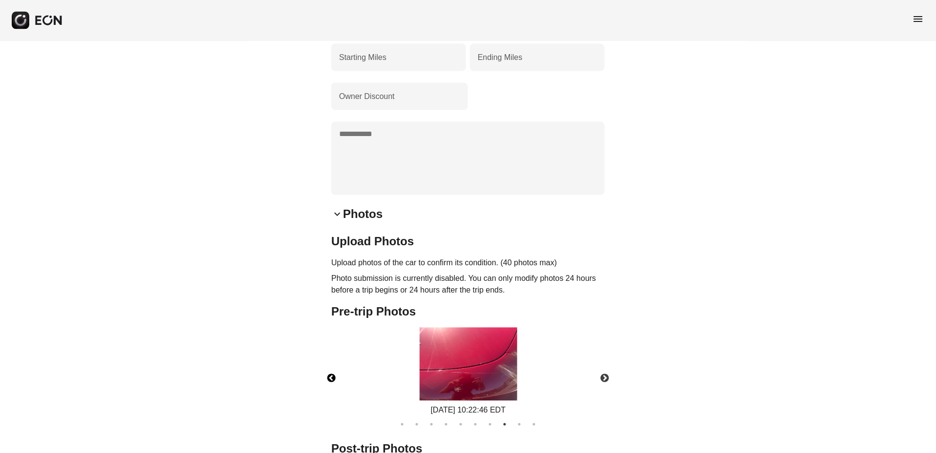
click at [327, 366] on button "Previous" at bounding box center [331, 379] width 34 height 34
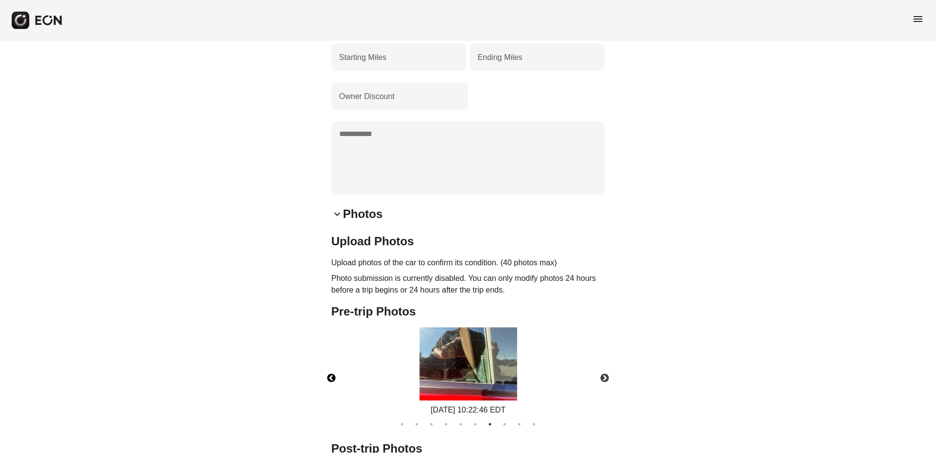
click at [327, 366] on button "Previous" at bounding box center [331, 379] width 34 height 34
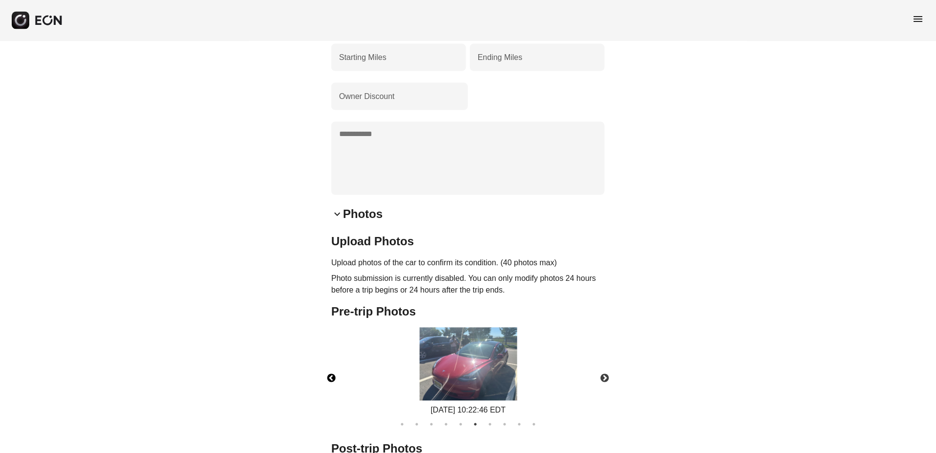
click at [327, 366] on button "Previous" at bounding box center [331, 379] width 34 height 34
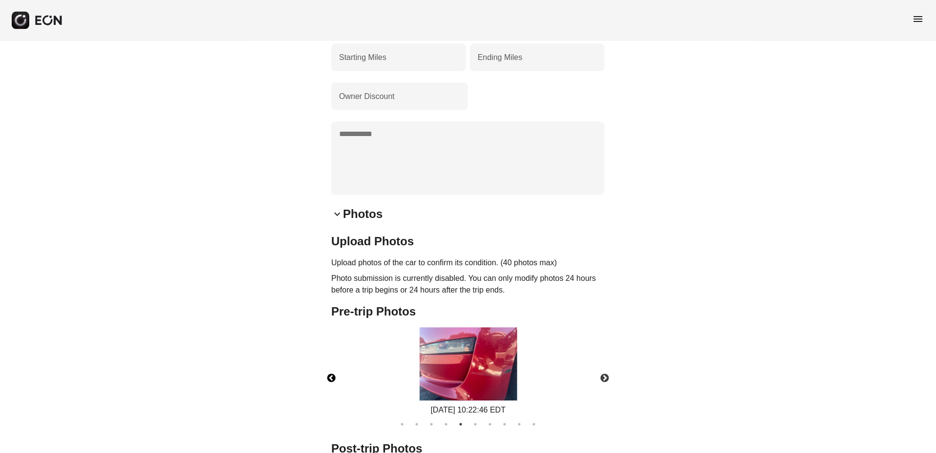
click at [327, 366] on button "Previous" at bounding box center [331, 379] width 34 height 34
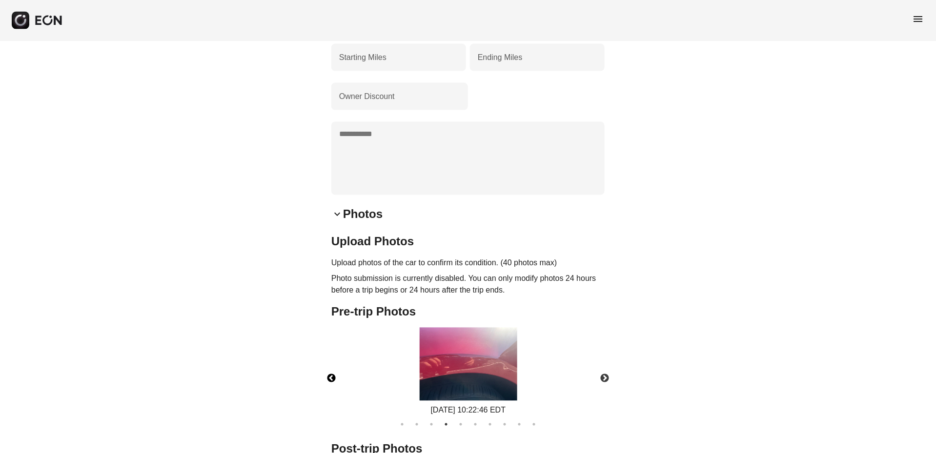
click at [327, 366] on button "Previous" at bounding box center [331, 379] width 34 height 34
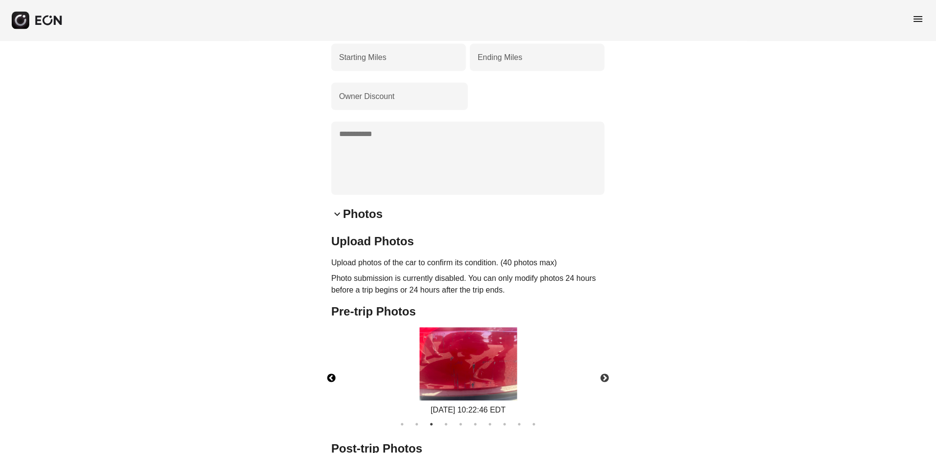
click at [327, 366] on button "Previous" at bounding box center [331, 379] width 34 height 34
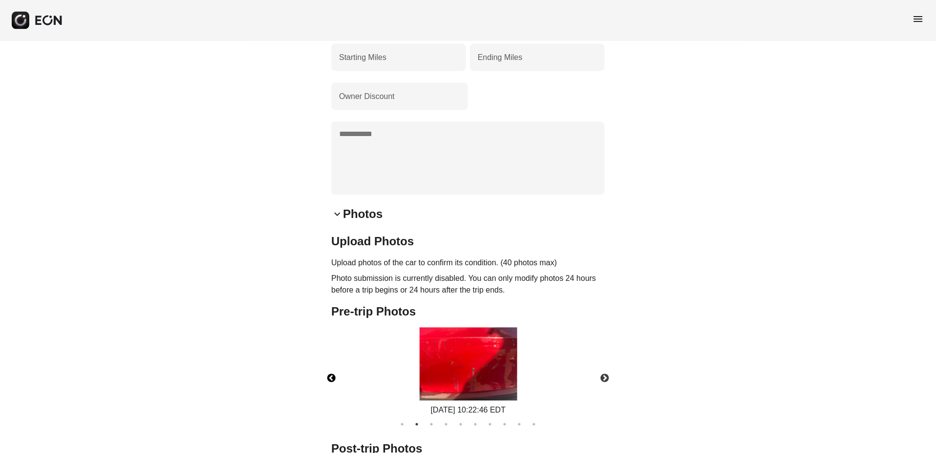
click at [327, 366] on button "Previous" at bounding box center [331, 379] width 34 height 34
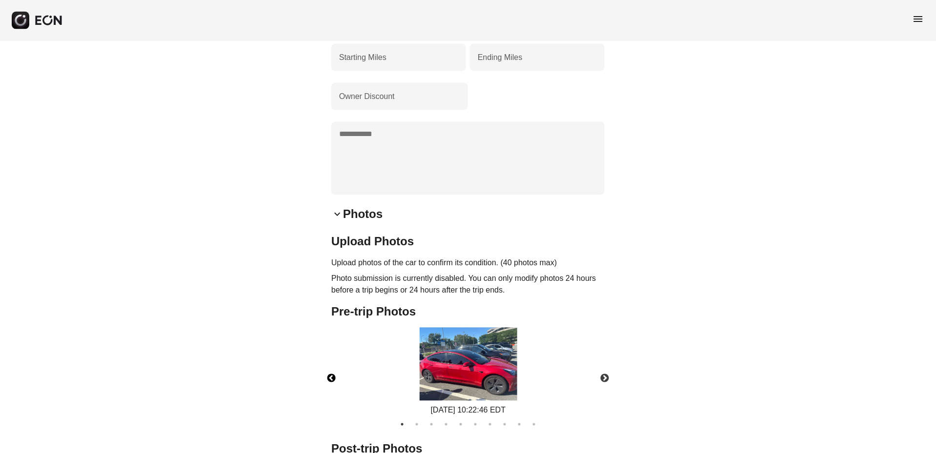
click at [327, 366] on button "Previous" at bounding box center [331, 379] width 34 height 34
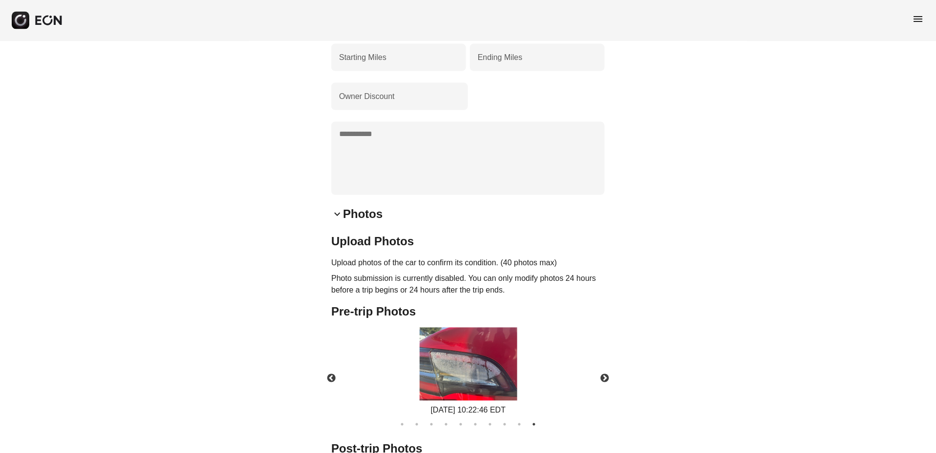
click at [293, 356] on div "**********" at bounding box center [468, 42] width 936 height 1108
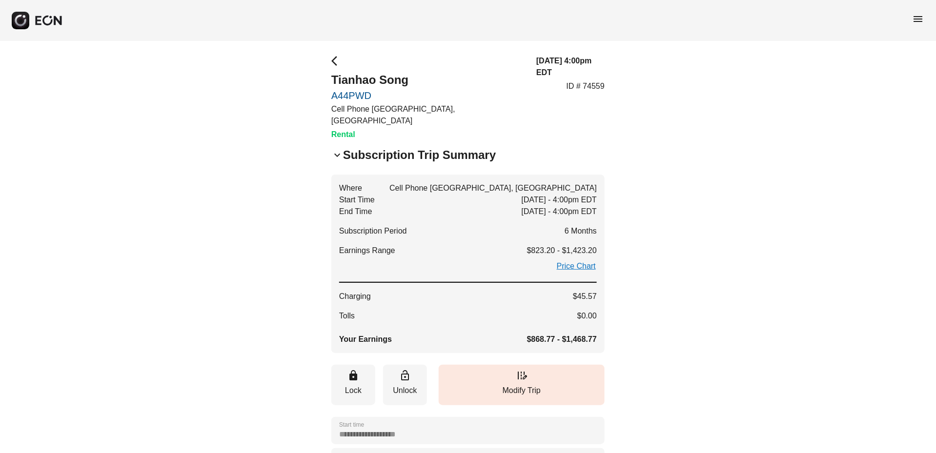
scroll to position [0, 0]
click at [332, 61] on span "arrow_back_ios" at bounding box center [337, 61] width 12 height 12
